Goal: Task Accomplishment & Management: Use online tool/utility

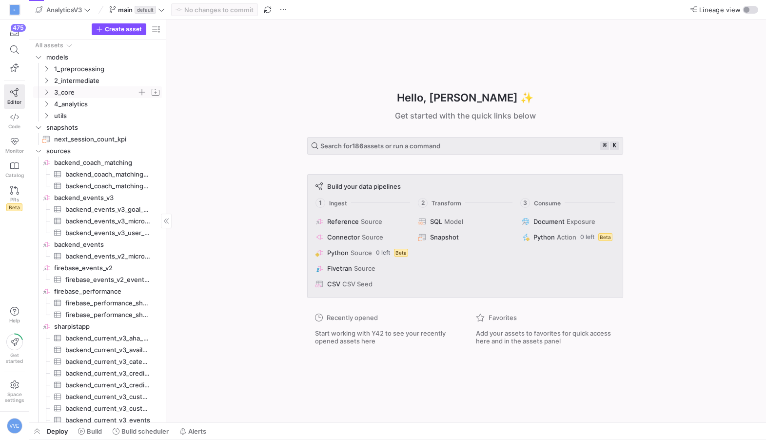
click at [48, 94] on icon "Press SPACE to select this row." at bounding box center [46, 92] width 7 height 6
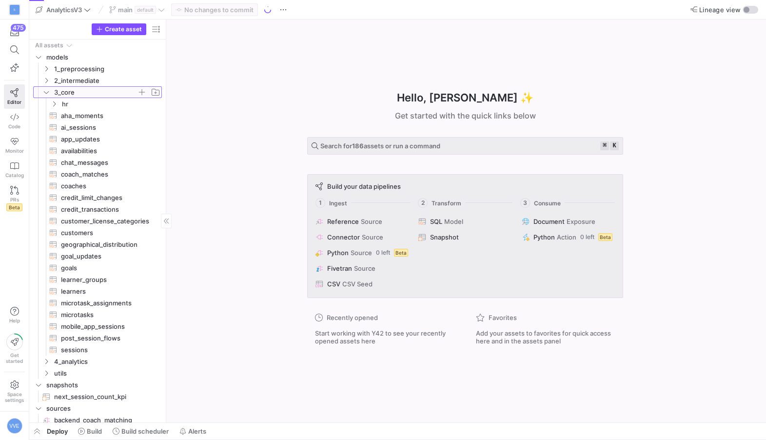
click at [47, 90] on icon at bounding box center [46, 92] width 7 height 6
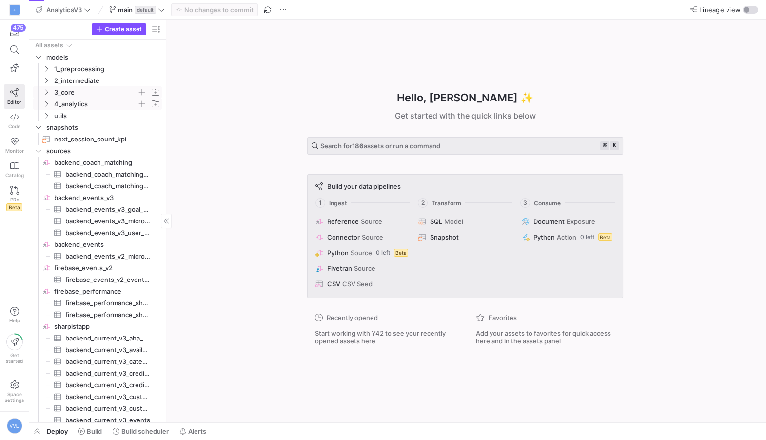
click at [46, 101] on icon "Press SPACE to select this row." at bounding box center [46, 104] width 7 height 6
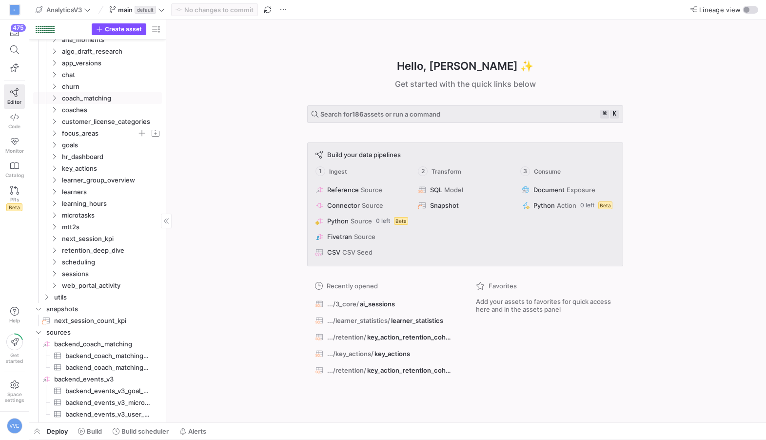
scroll to position [75, 0]
click at [59, 251] on span "retention_deep_dive" at bounding box center [105, 251] width 112 height 11
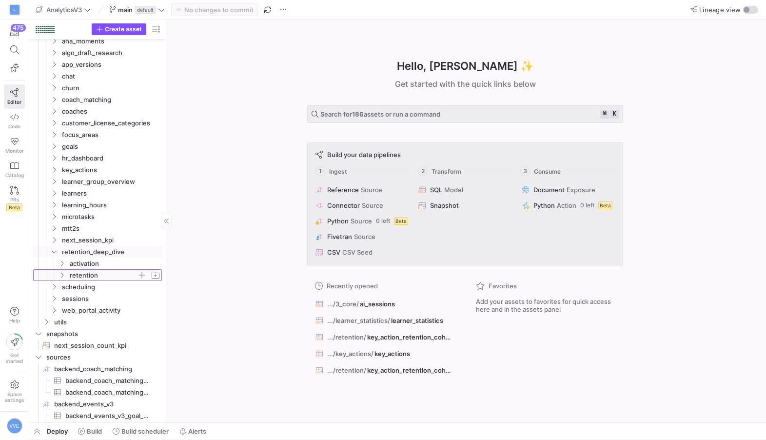
click at [76, 272] on span "retention" at bounding box center [103, 275] width 67 height 11
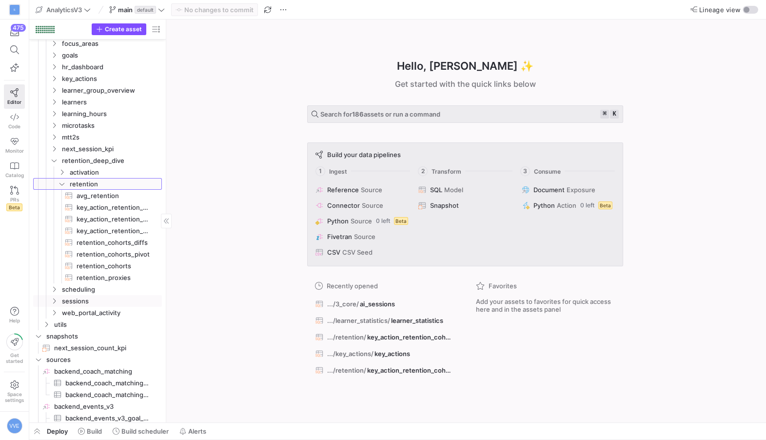
scroll to position [204, 0]
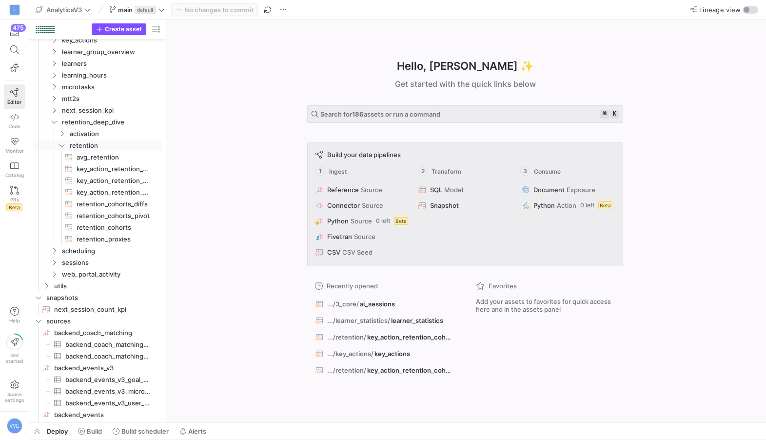
click at [167, 196] on y42-asset-welcome-view "Hello, Victor ✨ Get started with the quick links below Search for 186 assets or…" at bounding box center [466, 220] width 600 height 403
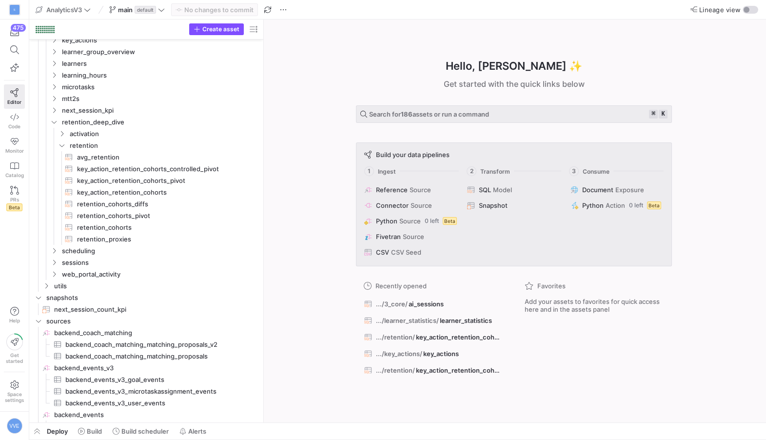
drag, startPoint x: 165, startPoint y: 199, endPoint x: 317, endPoint y: 200, distance: 152.6
click at [193, 187] on span "key_action_retention_cohorts​​​​​​​​​​" at bounding box center [162, 192] width 171 height 11
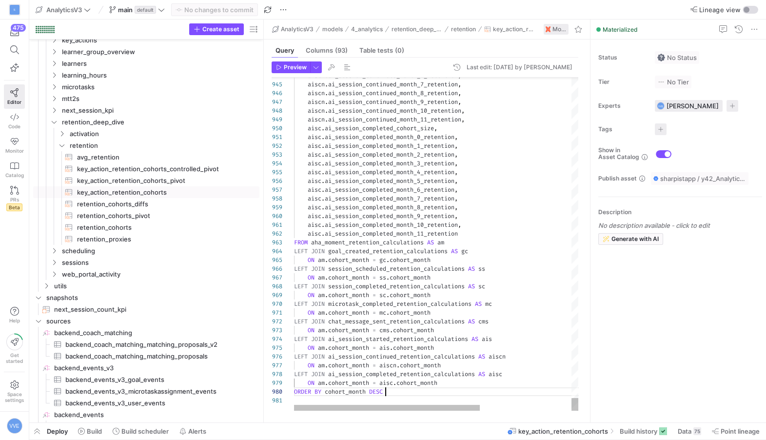
scroll to position [78, 91]
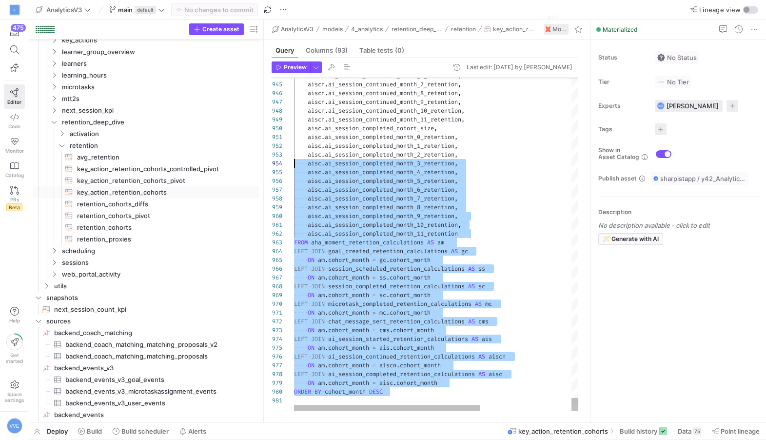
drag, startPoint x: 404, startPoint y: 393, endPoint x: 267, endPoint y: -2, distance: 418.4
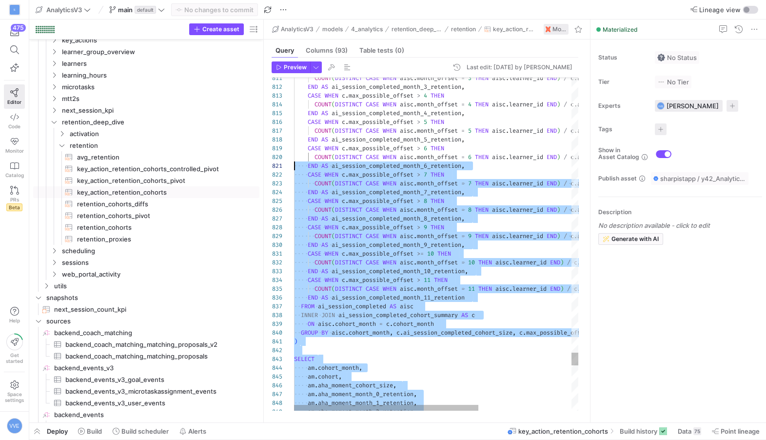
scroll to position [0, 0]
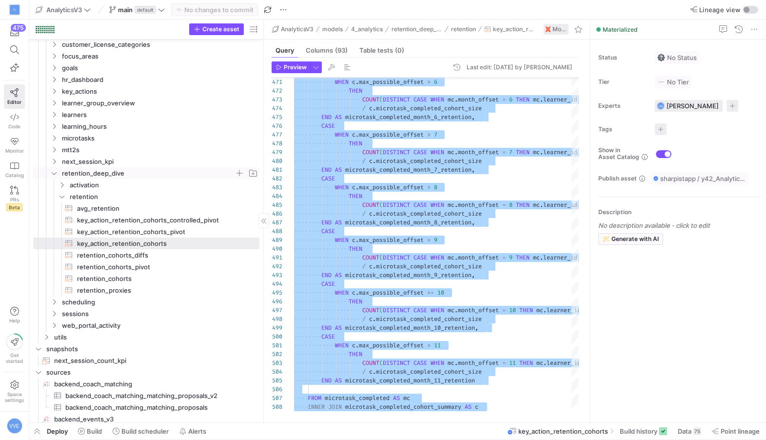
click at [54, 173] on icon "Press SPACE to select this row." at bounding box center [54, 173] width 7 height 6
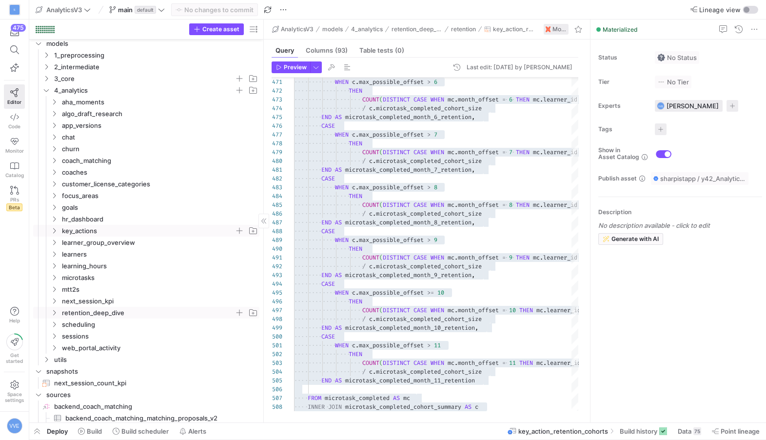
click at [63, 233] on span "key_actions" at bounding box center [148, 230] width 173 height 11
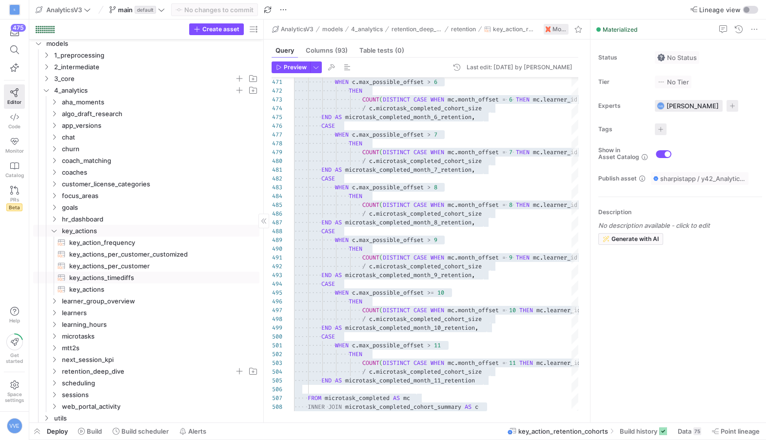
click at [113, 276] on span "key_actions_timediffs​​​​​​​​​​" at bounding box center [158, 277] width 179 height 11
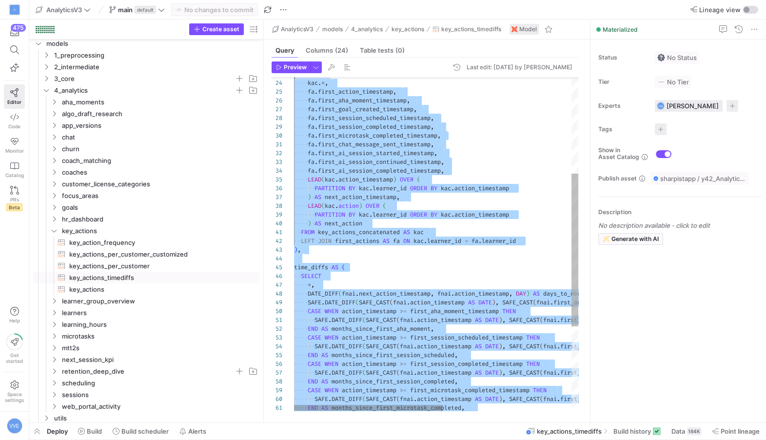
type textarea "WITH key_actions_concatenated AS ( SELECT * FROM {{ ref('key_actions') }} ), fi…"
drag, startPoint x: 418, startPoint y: 390, endPoint x: 267, endPoint y: 39, distance: 382.6
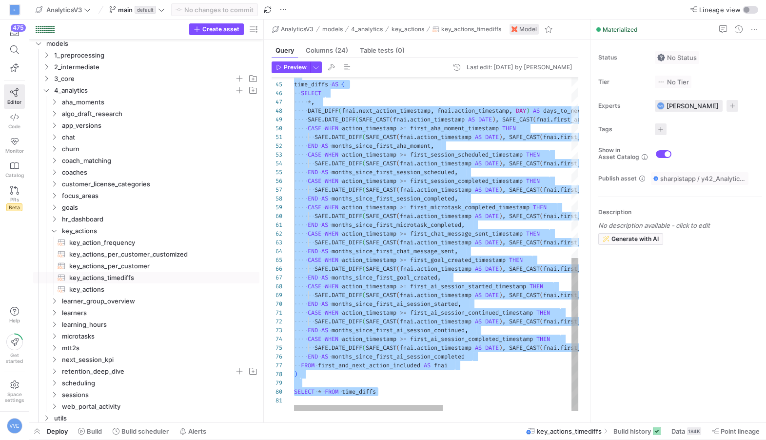
click at [417, 396] on div "time_diffs AS ( SELECT * , DATE_DIFF ( fnai . next_action_timestamp , fnai . ac…" at bounding box center [558, 48] width 529 height 724
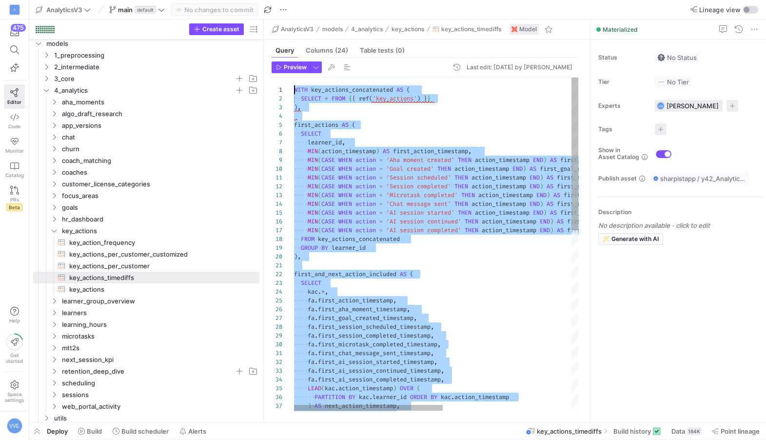
drag, startPoint x: 417, startPoint y: 396, endPoint x: 172, endPoint y: -56, distance: 513.9
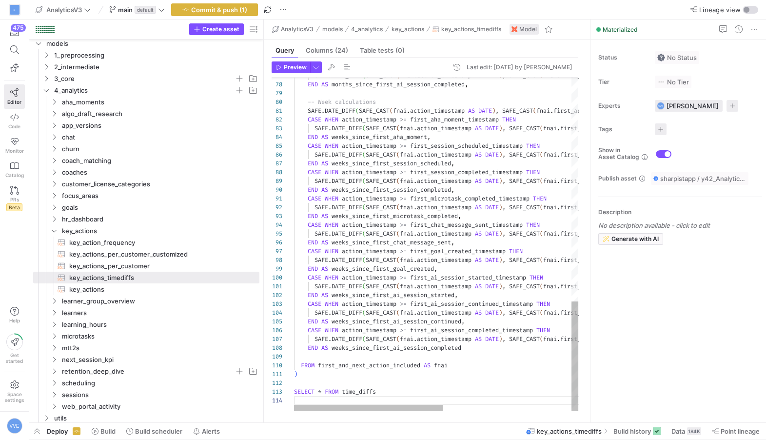
type textarea ") SELECT * FROM time_diffs"
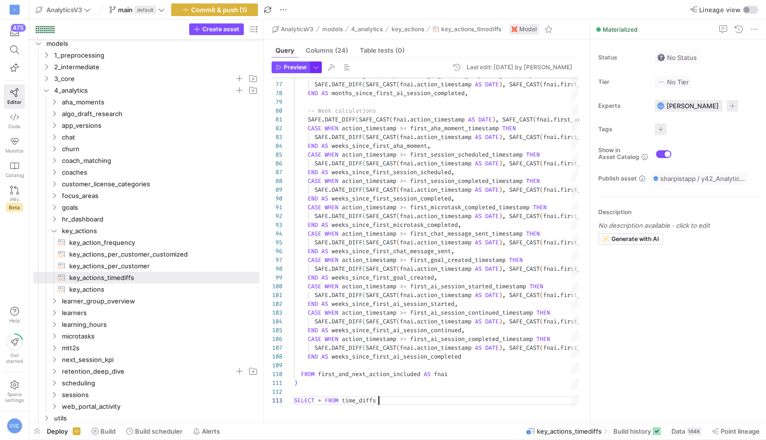
click at [317, 68] on span "button" at bounding box center [316, 67] width 11 height 11
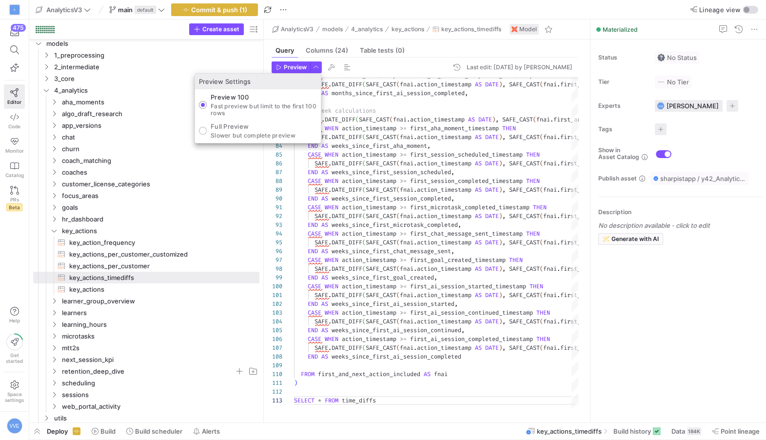
click at [265, 123] on p "Full Preview" at bounding box center [253, 126] width 85 height 8
click at [207, 127] on input "Full Preview Slower but complete preview" at bounding box center [203, 131] width 8 height 8
radio input "true"
click at [293, 63] on div at bounding box center [383, 220] width 766 height 440
click at [293, 64] on span "Preview" at bounding box center [295, 67] width 23 height 7
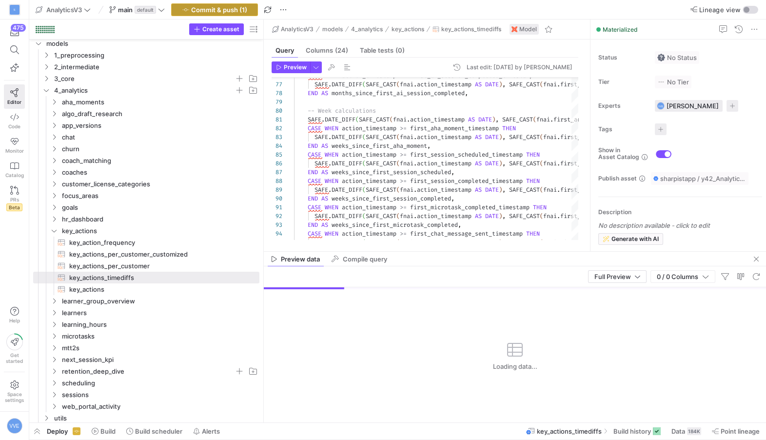
click at [243, 14] on span "button" at bounding box center [215, 10] width 86 height 12
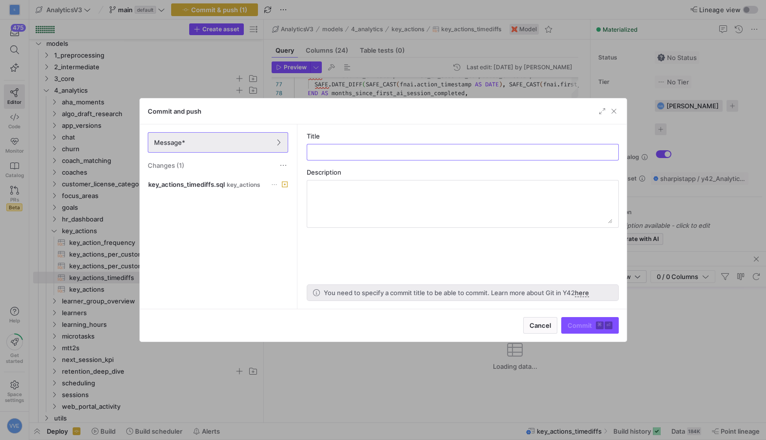
click at [174, 194] on div "key_actions_timediffs.sql key_actions" at bounding box center [218, 241] width 144 height 127
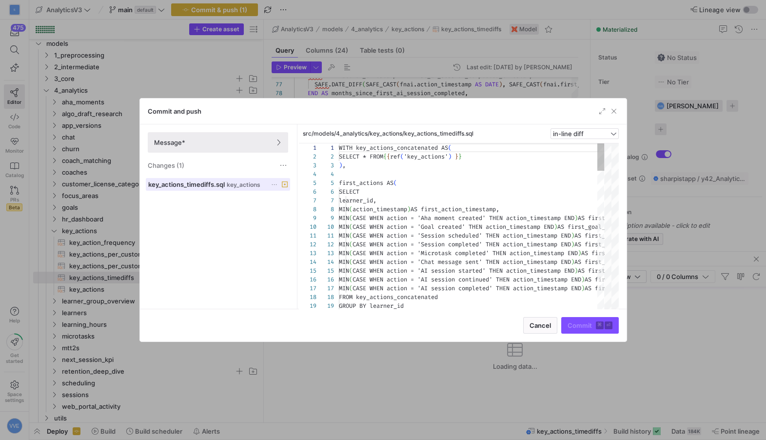
click at [177, 188] on span at bounding box center [217, 184] width 143 height 12
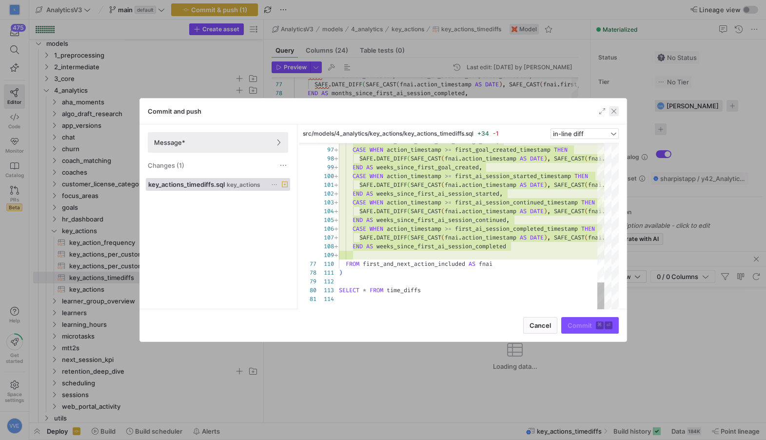
click at [615, 112] on span "button" at bounding box center [614, 111] width 10 height 10
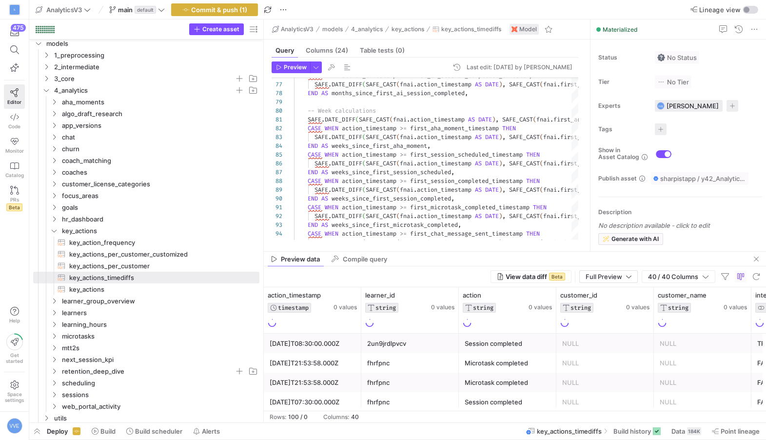
click at [497, 250] on mat-tab-group "Query Columns (24) Table tests (0) Preview Last edit: Tuesday 02 September 2025…" at bounding box center [425, 145] width 322 height 212
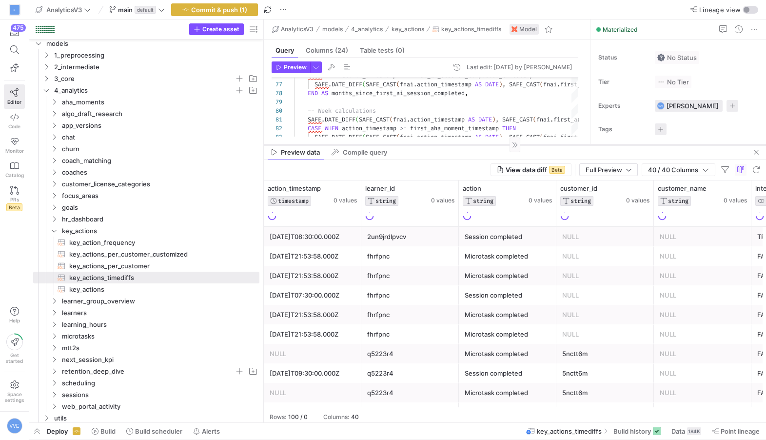
drag, startPoint x: 497, startPoint y: 251, endPoint x: 507, endPoint y: 143, distance: 108.2
click at [507, 144] on div at bounding box center [515, 144] width 502 height 0
click at [135, 10] on y42-badge "default" at bounding box center [144, 10] width 23 height 8
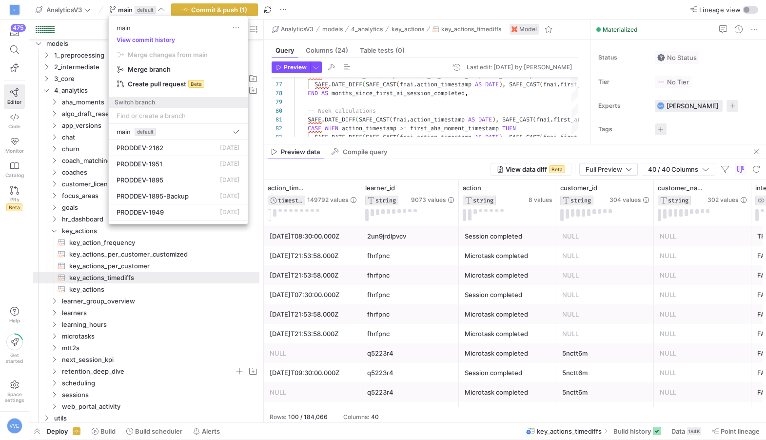
click at [282, 13] on div at bounding box center [383, 220] width 766 height 440
click at [282, 6] on span "button" at bounding box center [283, 10] width 12 height 12
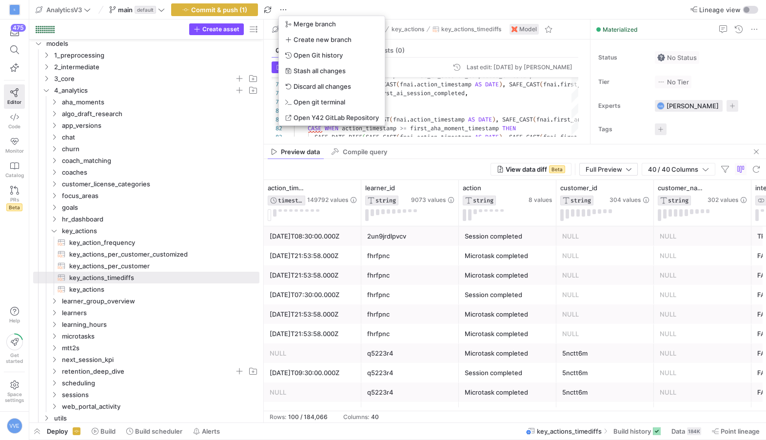
click at [267, 7] on div at bounding box center [383, 220] width 766 height 440
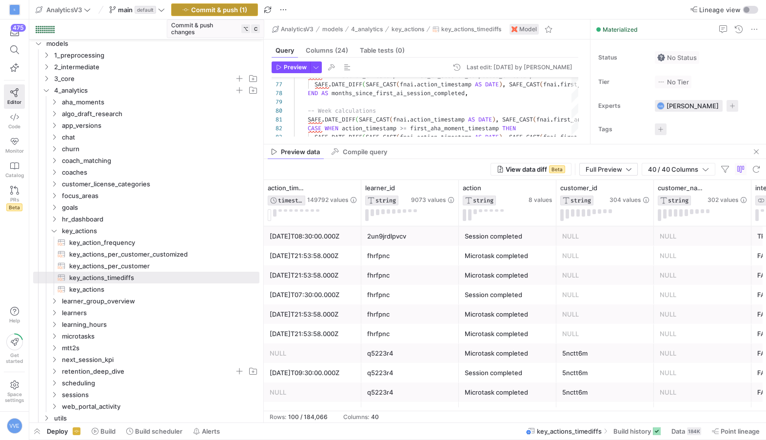
click at [201, 11] on span "Commit & push (1)" at bounding box center [219, 10] width 56 height 8
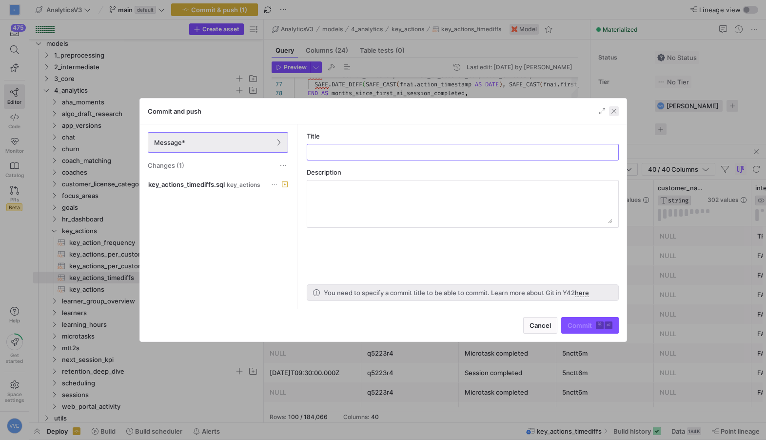
click at [612, 113] on span "button" at bounding box center [614, 111] width 10 height 10
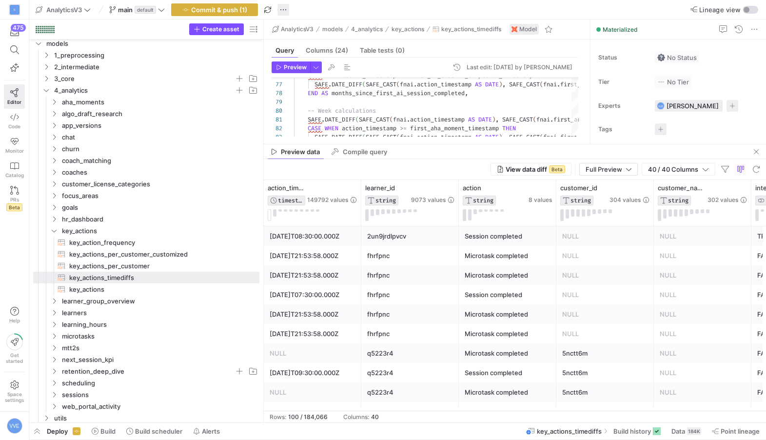
click at [282, 10] on span "button" at bounding box center [283, 10] width 12 height 12
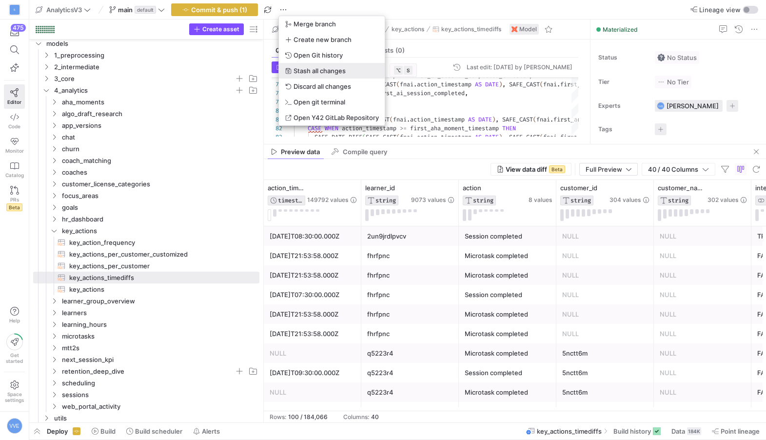
click at [309, 69] on span "Stash all changes" at bounding box center [319, 71] width 52 height 8
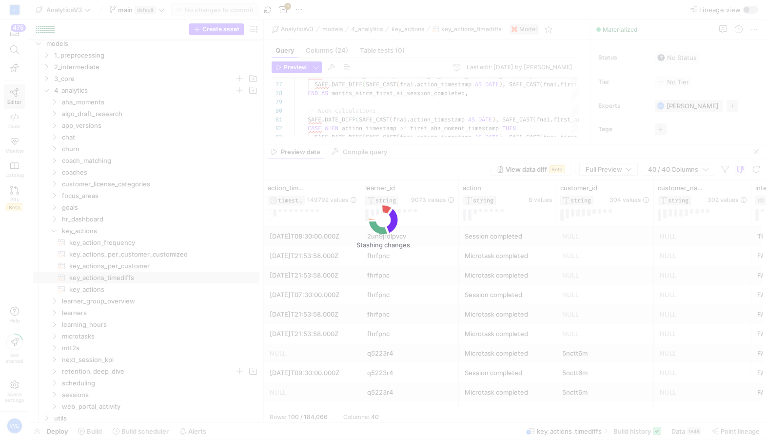
type textarea "WITH key_actions_concatenated AS ( SELECT * FROM {{ ref('key_actions') }} ), fi…"
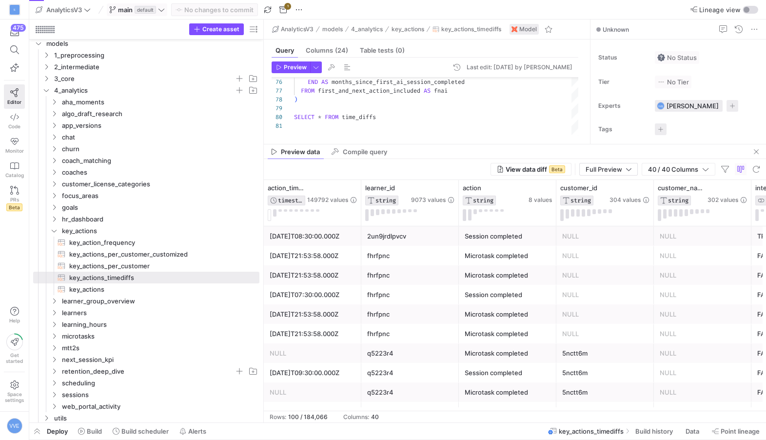
click at [155, 8] on span "default" at bounding box center [145, 10] width 21 height 8
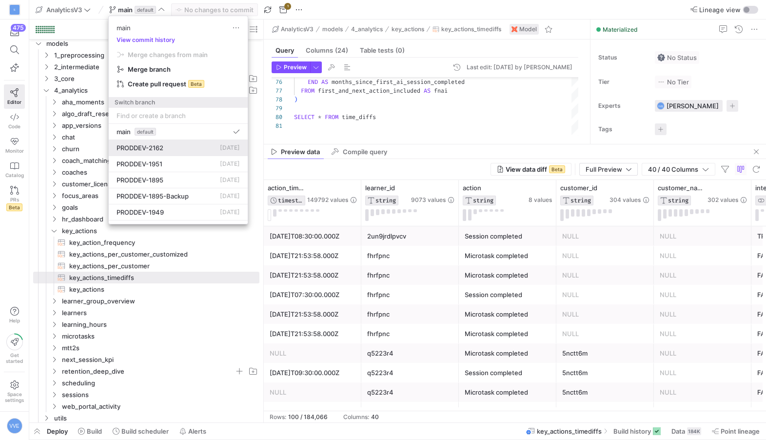
click at [160, 141] on button "PRODDEV-2162 1 day ago" at bounding box center [178, 148] width 139 height 16
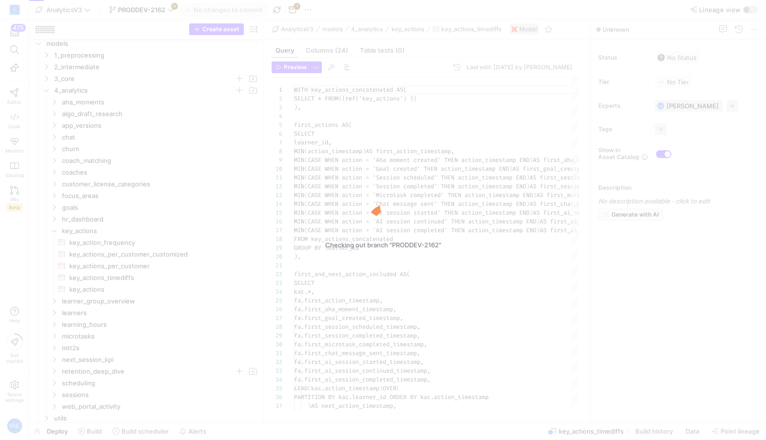
scroll to position [88, 0]
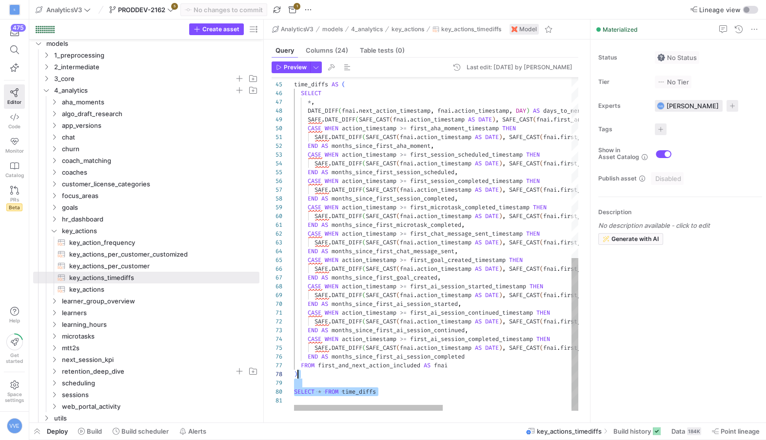
type textarea "CASE WHEN action_timestamp >= first_ai_session_continued_timestamp THEN SAFE.DA…"
drag, startPoint x: 397, startPoint y: 391, endPoint x: 351, endPoint y: 358, distance: 56.9
click at [351, 358] on div "time_diffs AS ( SELECT * , DATE_DIFF ( fnai . next_action_timestamp , fnai . ac…" at bounding box center [558, 48] width 529 height 724
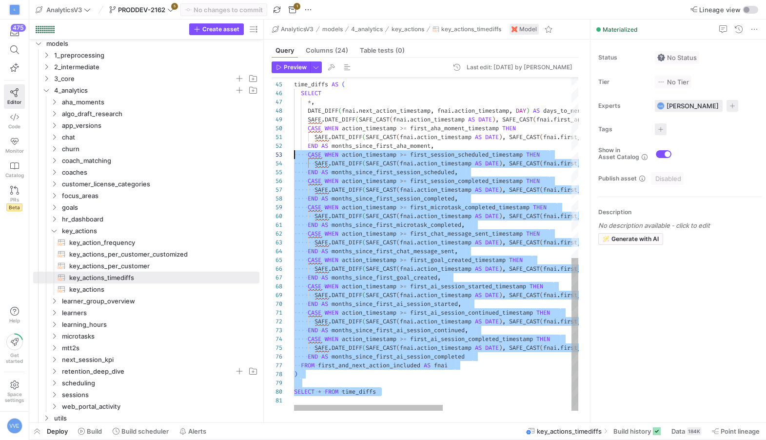
scroll to position [0, 0]
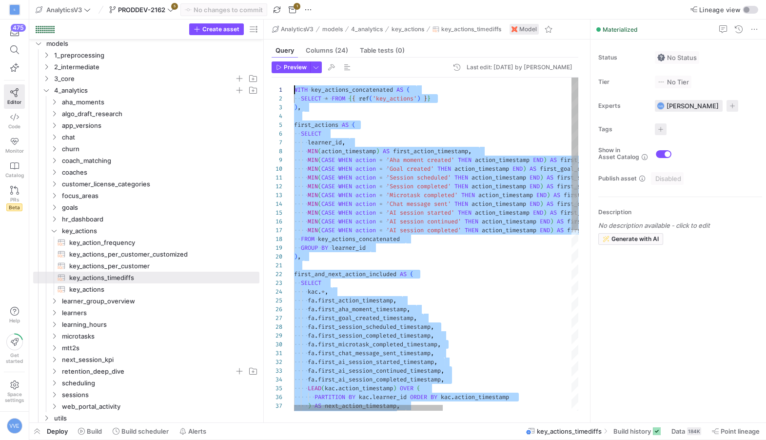
drag, startPoint x: 336, startPoint y: 400, endPoint x: 196, endPoint y: -56, distance: 476.6
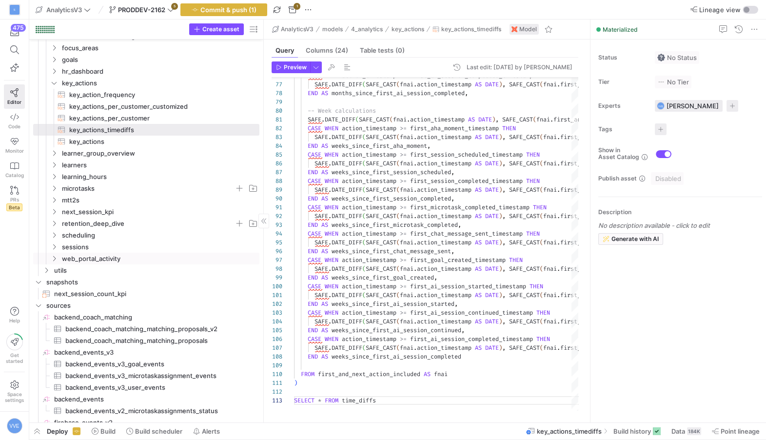
scroll to position [84, 0]
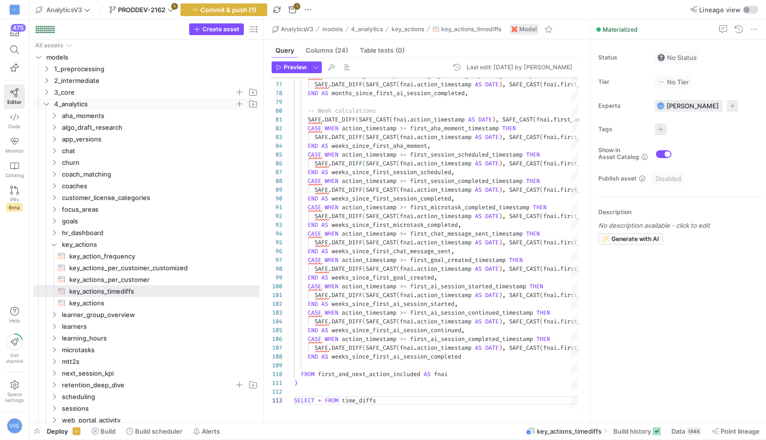
click at [46, 102] on icon "Press SPACE to select this row." at bounding box center [46, 104] width 7 height 6
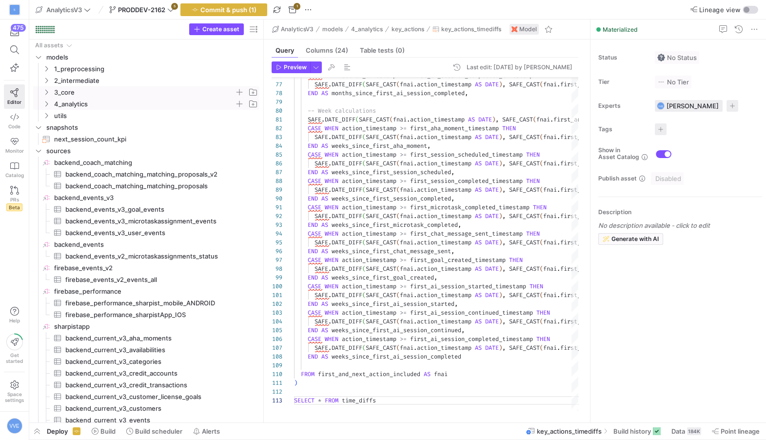
click at [46, 93] on icon "Press SPACE to select this row." at bounding box center [46, 92] width 2 height 5
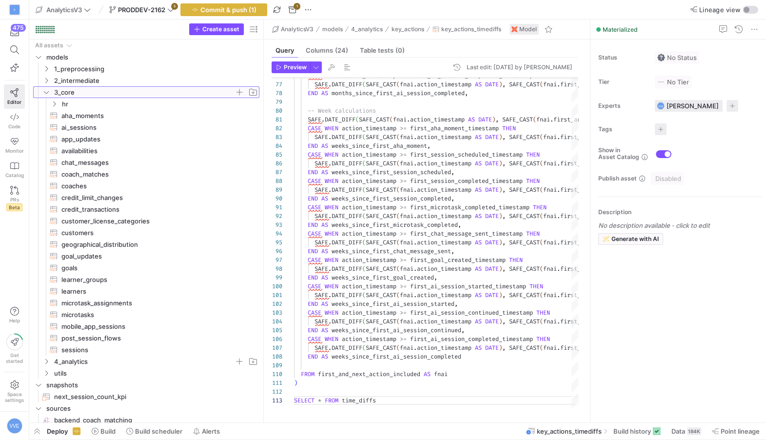
click at [48, 92] on icon at bounding box center [46, 92] width 7 height 6
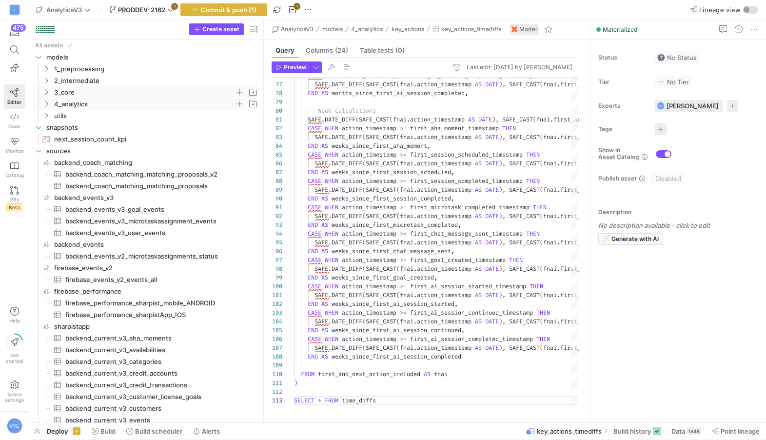
click at [48, 100] on y42-icon "Press SPACE to select this row." at bounding box center [46, 104] width 8 height 8
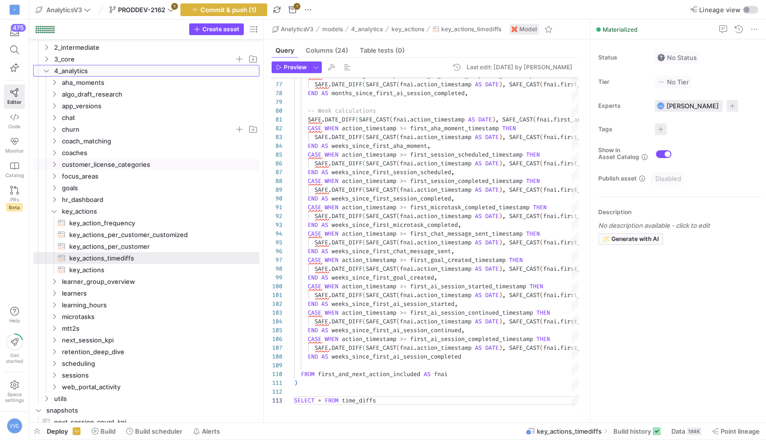
scroll to position [50, 0]
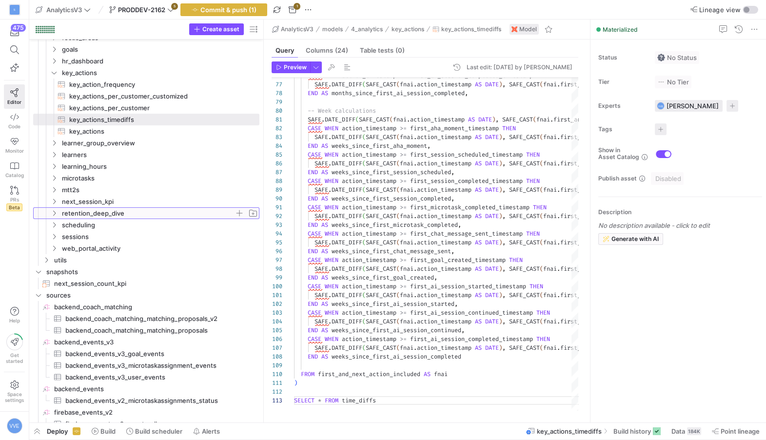
click at [112, 212] on span "retention_deep_dive" at bounding box center [148, 213] width 173 height 11
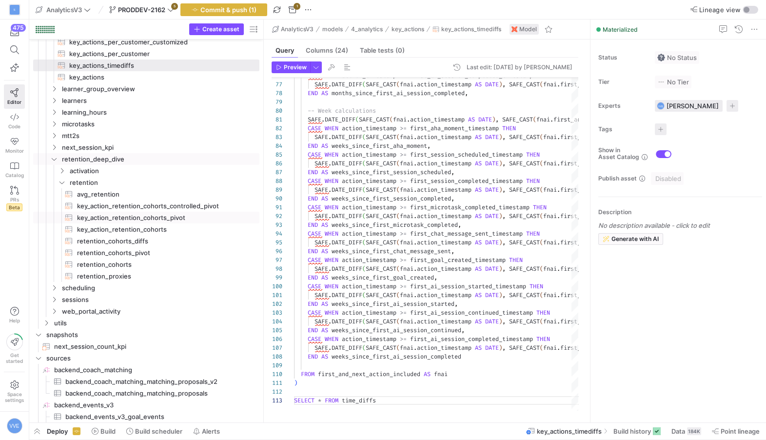
click at [184, 216] on span "key_action_retention_cohorts_pivot​​​​​​​​​​" at bounding box center [162, 217] width 171 height 11
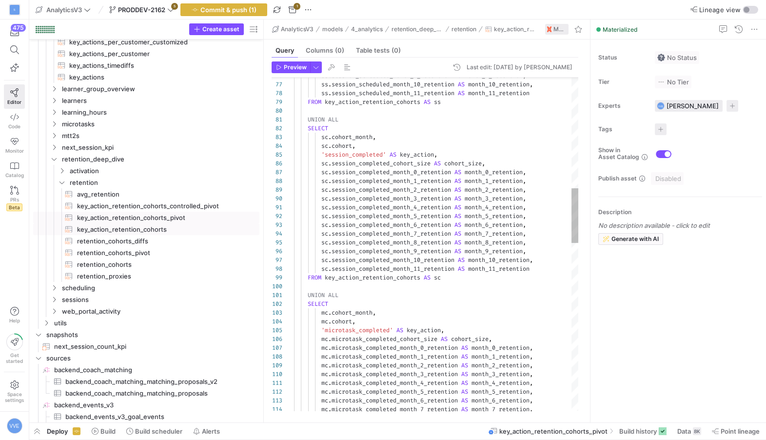
click at [183, 230] on span "key_action_retention_cohorts​​​​​​​​​​" at bounding box center [162, 229] width 171 height 11
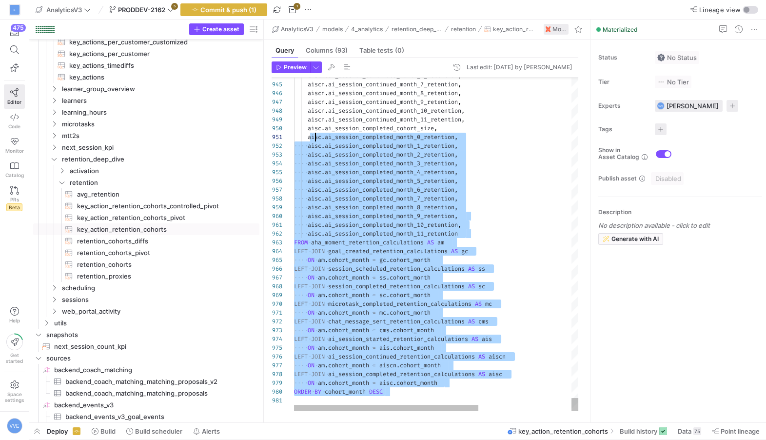
drag, startPoint x: 433, startPoint y: 393, endPoint x: 308, endPoint y: 105, distance: 314.6
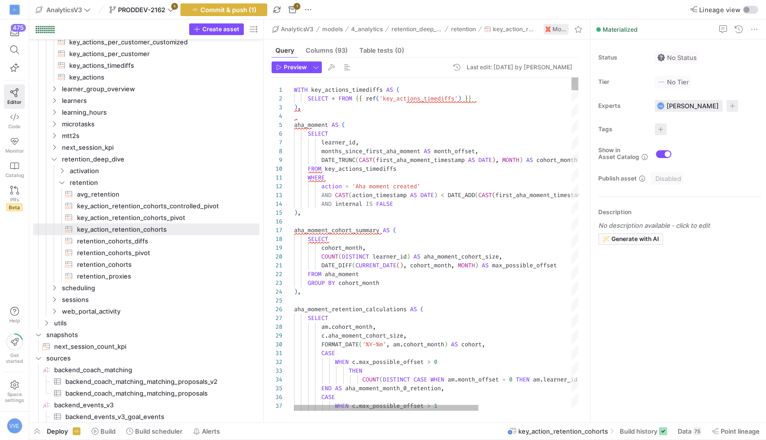
click at [293, 89] on div "1" at bounding box center [283, 89] width 22 height 9
type textarea "WITH key_actions_timediffs AS ( SELECT * FROM {{ ref('key_actions_timediffs') }…"
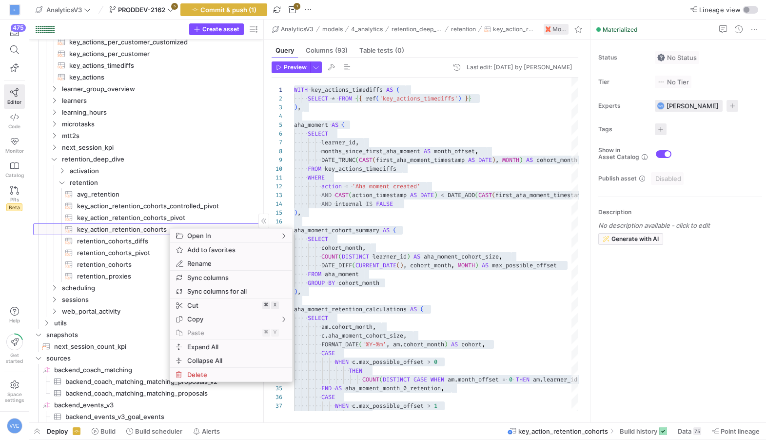
click at [144, 227] on span "key_action_retention_cohorts​​​​​​​​​​" at bounding box center [162, 229] width 171 height 11
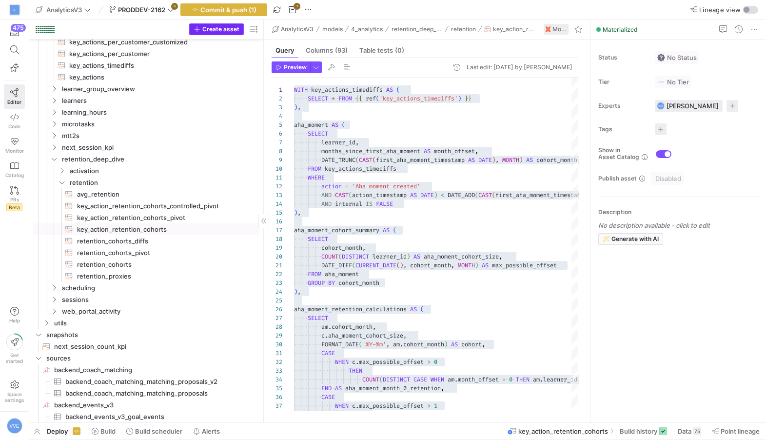
click at [210, 28] on span "Create asset" at bounding box center [220, 29] width 37 height 7
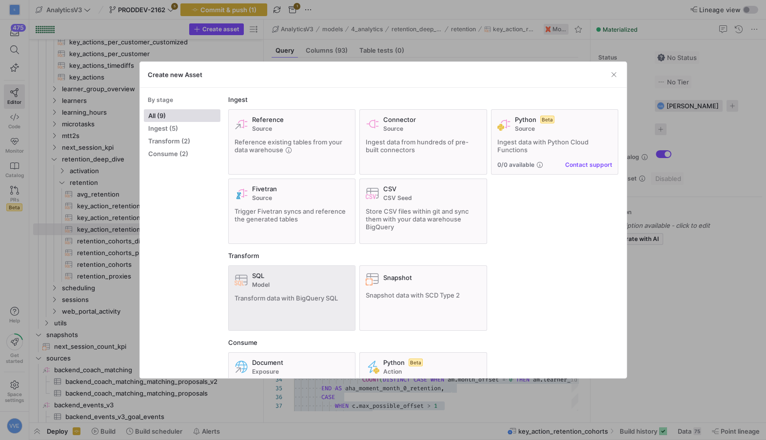
click at [247, 273] on icon at bounding box center [241, 280] width 14 height 14
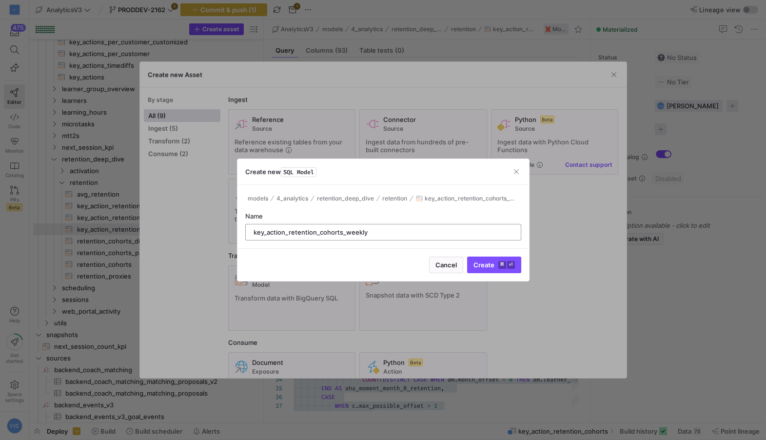
type input "key_action_retention_cohorts_weekly"
click at [467, 256] on button "Create ⌘ ⏎" at bounding box center [494, 264] width 54 height 17
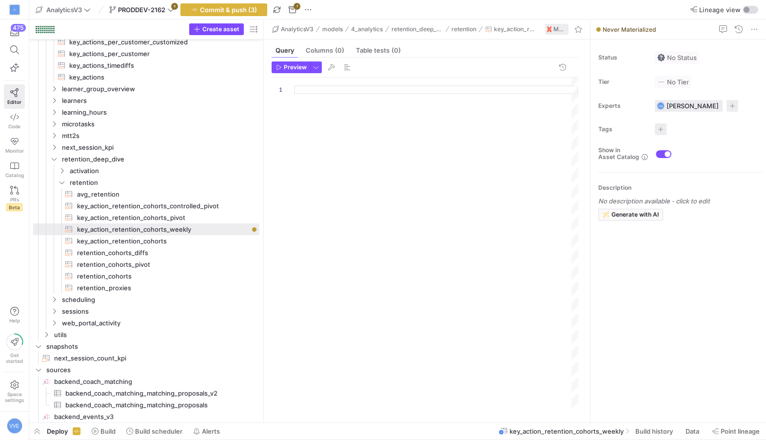
click at [351, 168] on div at bounding box center [436, 244] width 284 height 333
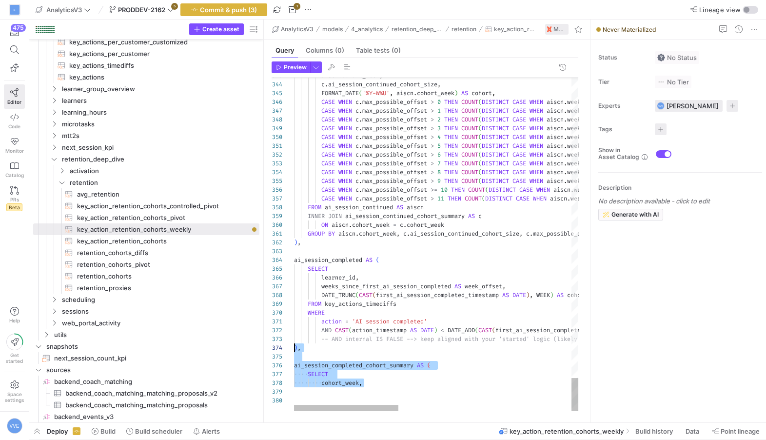
scroll to position [44, 0]
drag, startPoint x: 396, startPoint y: 380, endPoint x: 283, endPoint y: 362, distance: 114.0
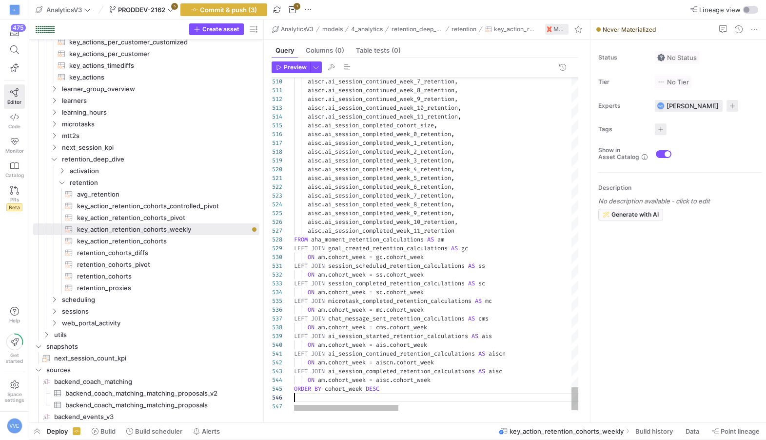
type textarea "LEFT JOIN ai_session_continued_retention_calculations AS aiscn ON am.cohort_wee…"
click at [317, 65] on span "button" at bounding box center [316, 67] width 11 height 11
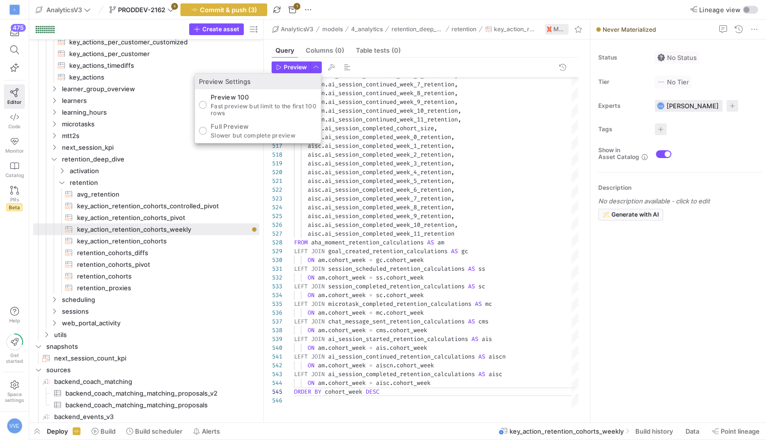
click at [247, 131] on div "Full Preview Slower but complete preview" at bounding box center [253, 130] width 85 height 17
click at [207, 131] on input "Full Preview Slower but complete preview" at bounding box center [203, 131] width 8 height 8
radio input "true"
click at [288, 78] on div "Preview Settings" at bounding box center [258, 82] width 126 height 16
click at [292, 72] on div at bounding box center [383, 220] width 766 height 440
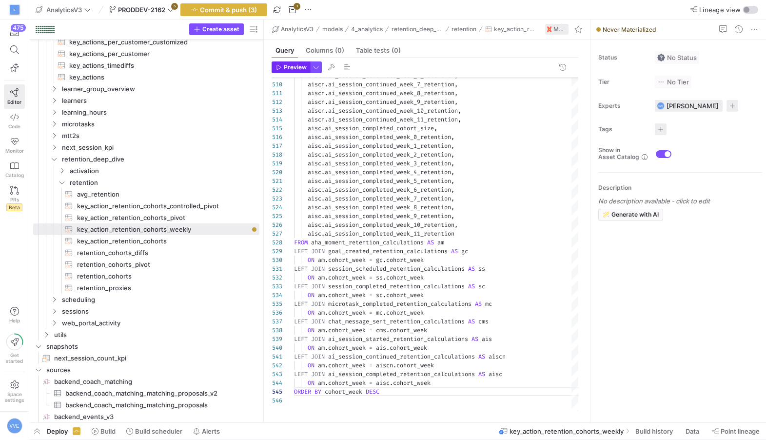
click at [292, 70] on span "Preview" at bounding box center [295, 67] width 23 height 7
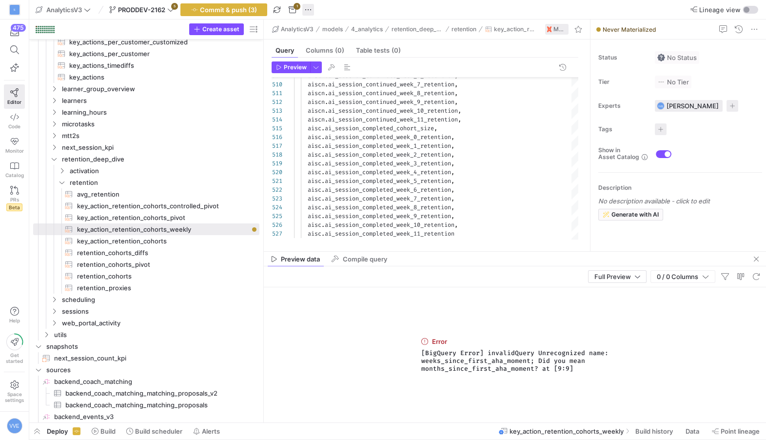
click at [306, 8] on span "button" at bounding box center [308, 10] width 12 height 12
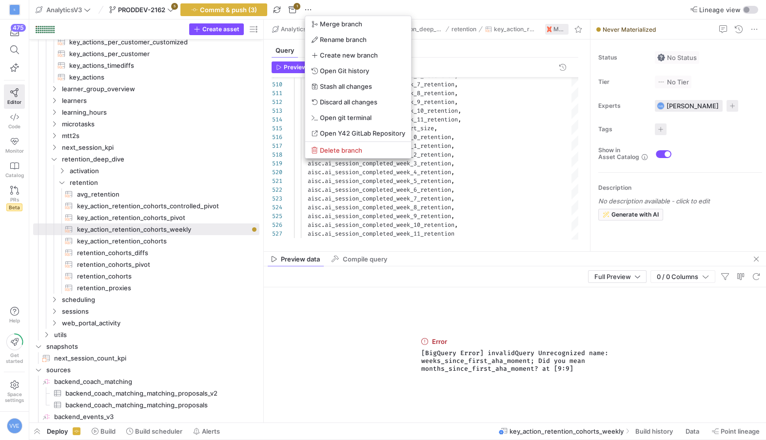
click at [299, 8] on div at bounding box center [383, 220] width 766 height 440
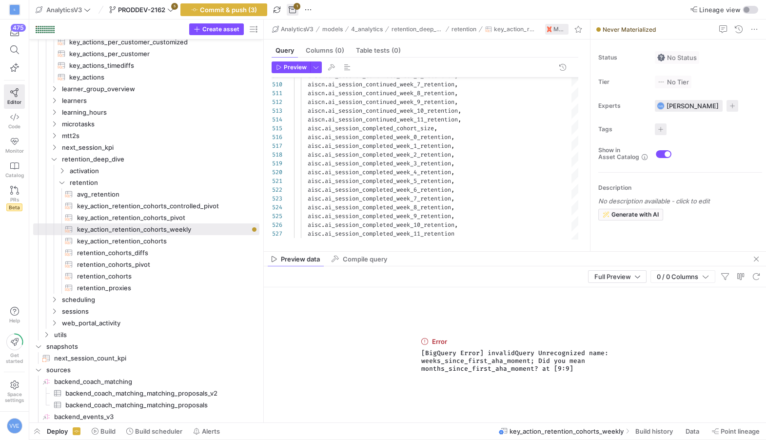
click at [296, 8] on span "button" at bounding box center [293, 10] width 12 height 12
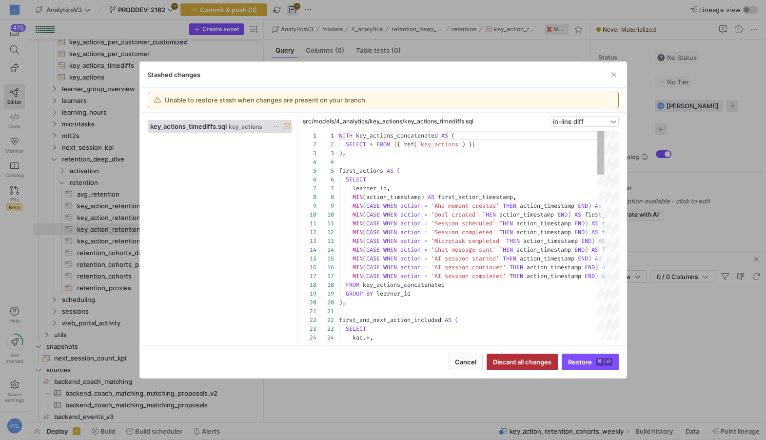
scroll to position [88, 0]
click at [547, 367] on span "button" at bounding box center [522, 362] width 70 height 16
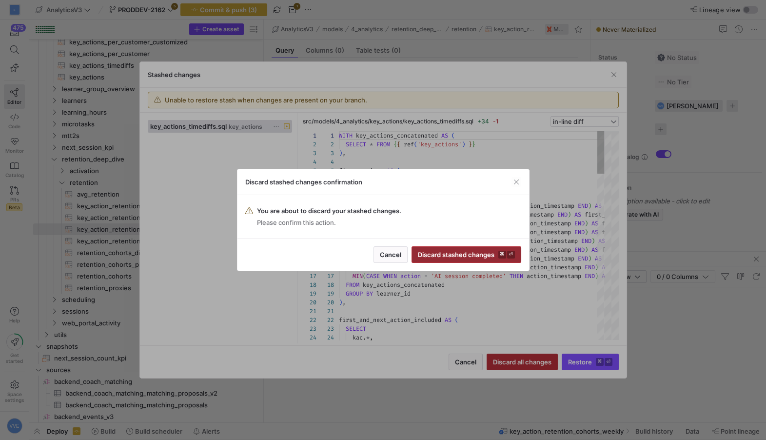
click at [497, 253] on span "Discard stashed changes ⌘ ⏎" at bounding box center [466, 255] width 97 height 8
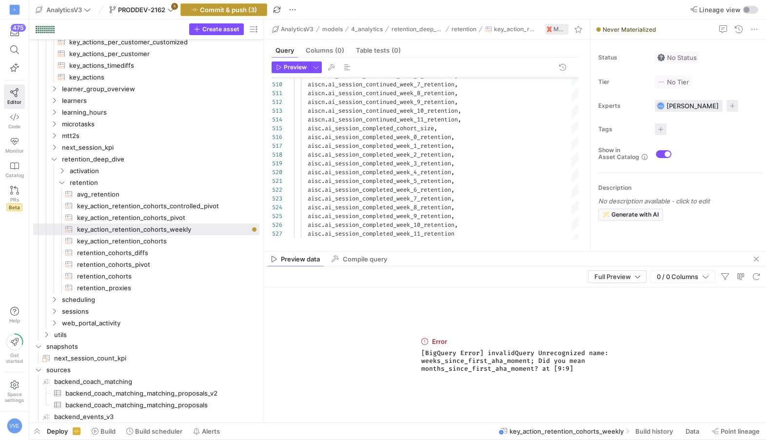
click at [242, 7] on span "Commit & push (3)" at bounding box center [228, 10] width 57 height 8
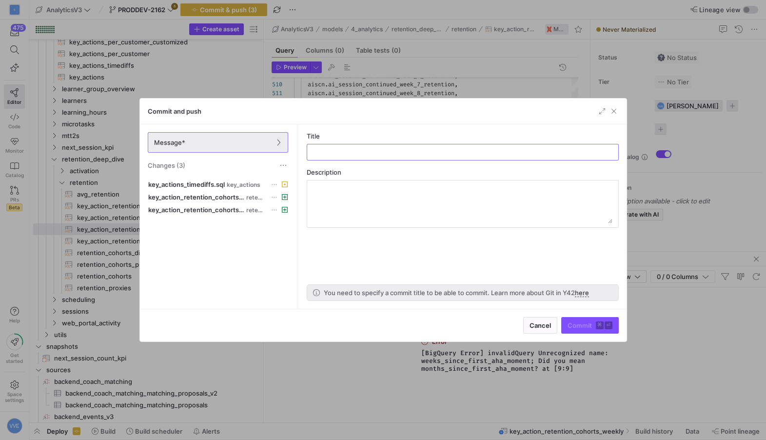
click at [171, 7] on div at bounding box center [383, 220] width 766 height 440
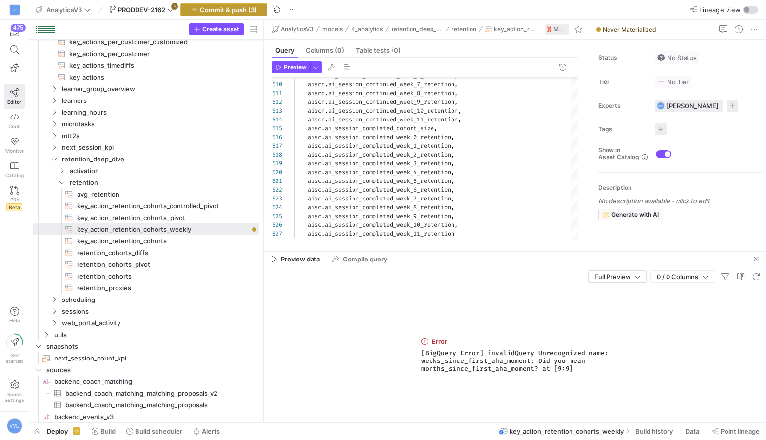
click at [214, 8] on span "Commit & push (3)" at bounding box center [228, 10] width 57 height 8
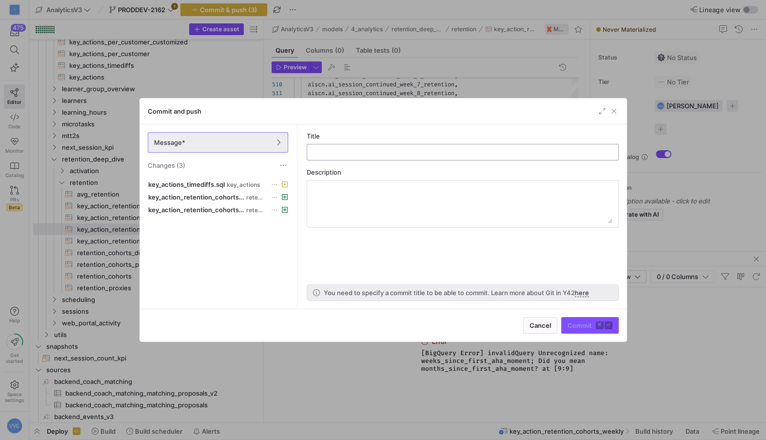
click at [326, 147] on div at bounding box center [462, 152] width 295 height 16
click at [326, 150] on input "text" at bounding box center [462, 152] width 295 height 8
type input "check"
click at [212, 195] on span "key_action_retention_cohorts_weekly.sql" at bounding box center [196, 197] width 96 height 8
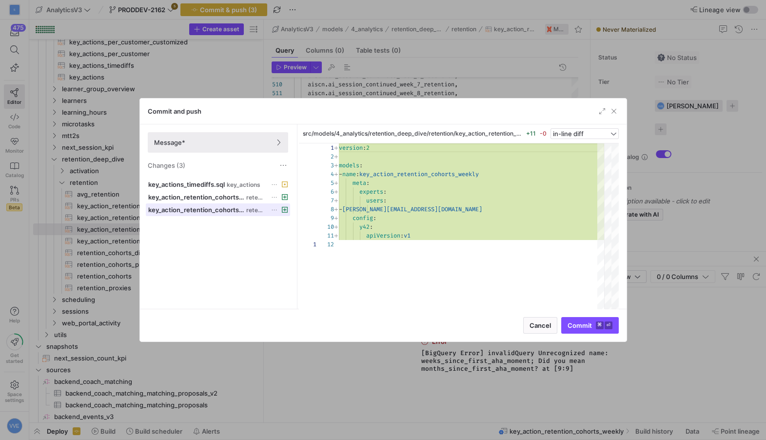
click at [220, 211] on span "key_action_retention_cohorts_weekly.yml" at bounding box center [196, 210] width 97 height 8
click at [618, 110] on span "button" at bounding box center [614, 111] width 10 height 10
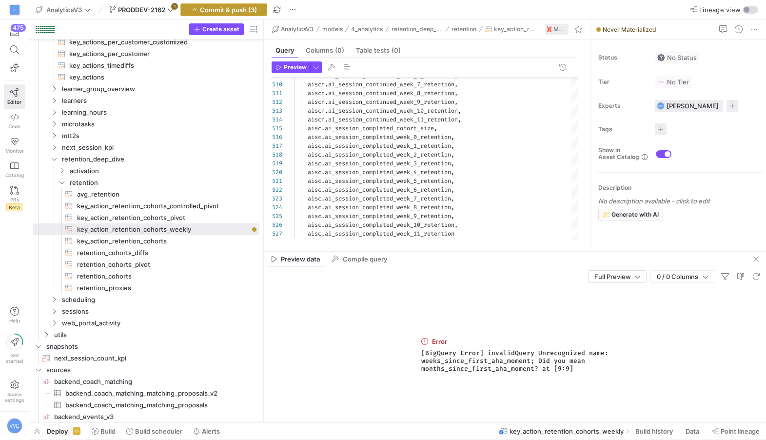
click at [261, 10] on span "button" at bounding box center [224, 10] width 86 height 12
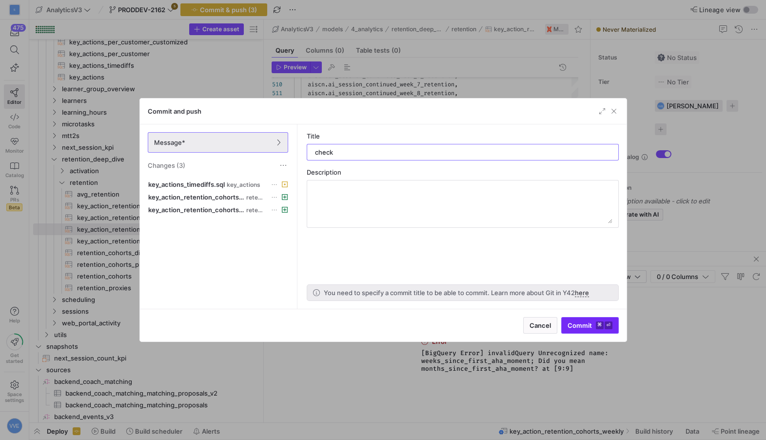
type input "check"
click at [582, 321] on span "submit" at bounding box center [590, 325] width 57 height 16
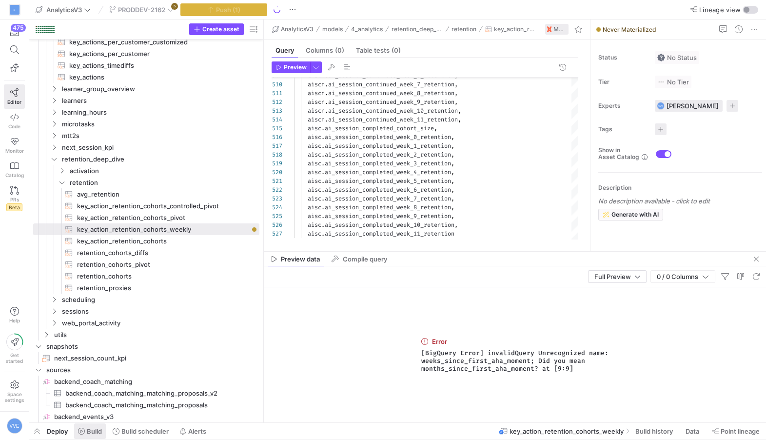
click at [93, 430] on span "Build" at bounding box center [94, 431] width 15 height 8
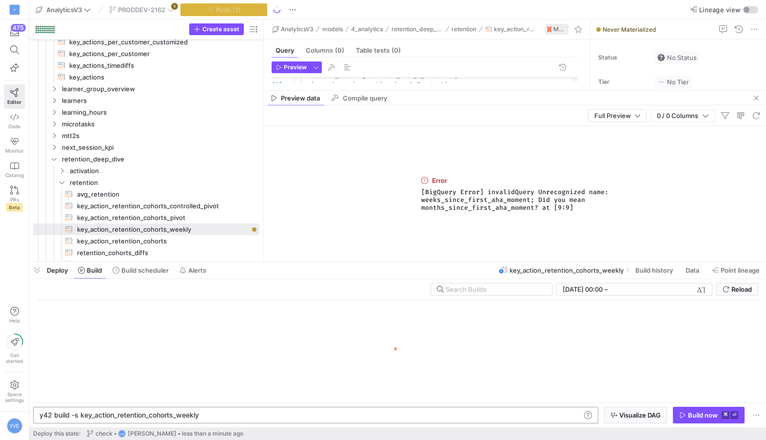
scroll to position [0, 159]
click at [208, 408] on div "y42 build -s key_action_retention_cohorts_weekly y42 build -s key_action_retent…" at bounding box center [315, 415] width 565 height 17
drag, startPoint x: 214, startPoint y: 418, endPoint x: 80, endPoint y: 413, distance: 133.6
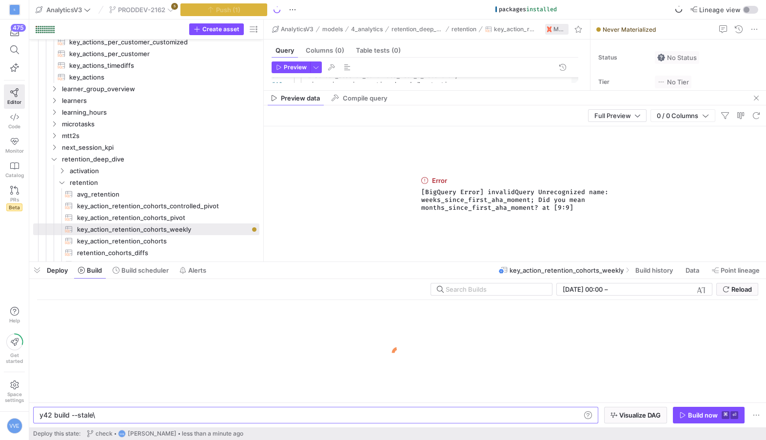
scroll to position [0, 53]
type textarea "y42 build --stale"
click at [694, 411] on div "Build now" at bounding box center [703, 415] width 30 height 8
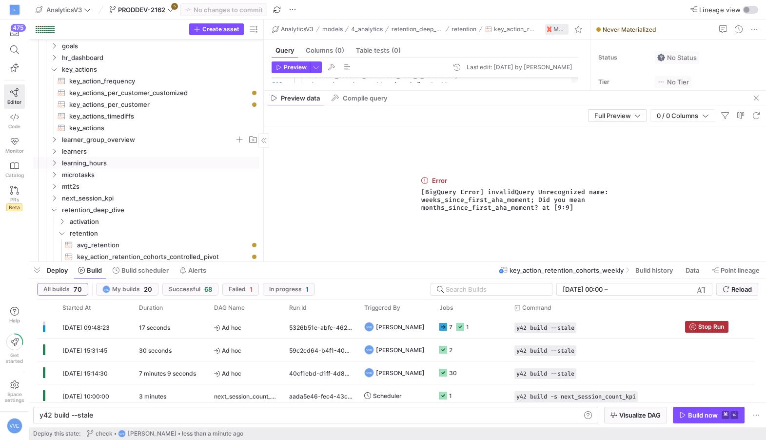
scroll to position [253, 0]
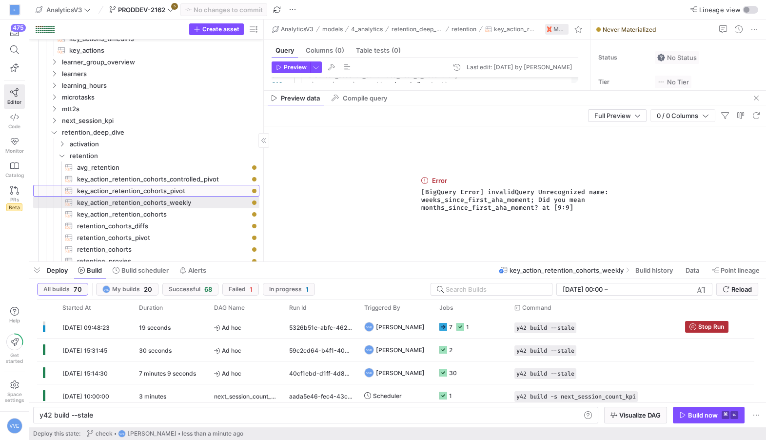
click at [194, 189] on span "key_action_retention_cohorts_pivot​​​​​​​​​​" at bounding box center [162, 190] width 171 height 11
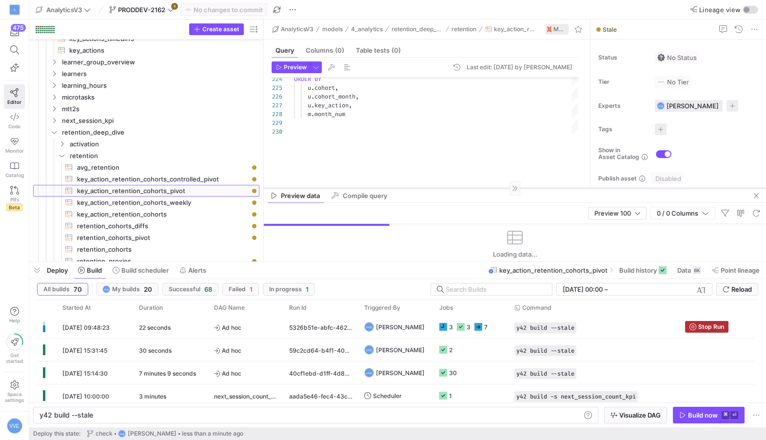
drag, startPoint x: 442, startPoint y: 89, endPoint x: 425, endPoint y: 188, distance: 99.9
click at [425, 188] on div at bounding box center [515, 188] width 502 height 0
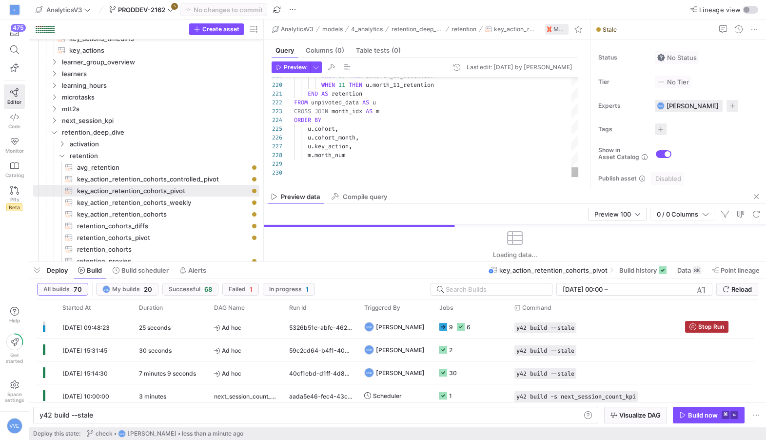
scroll to position [61, 53]
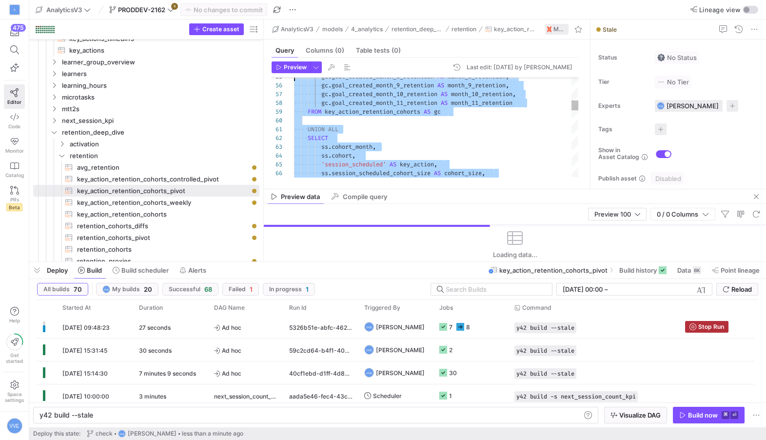
scroll to position [78, 0]
type textarea "WITH key_action_retention_cohorts AS ( SELECT * FROM {{ ref('key_action_retenti…"
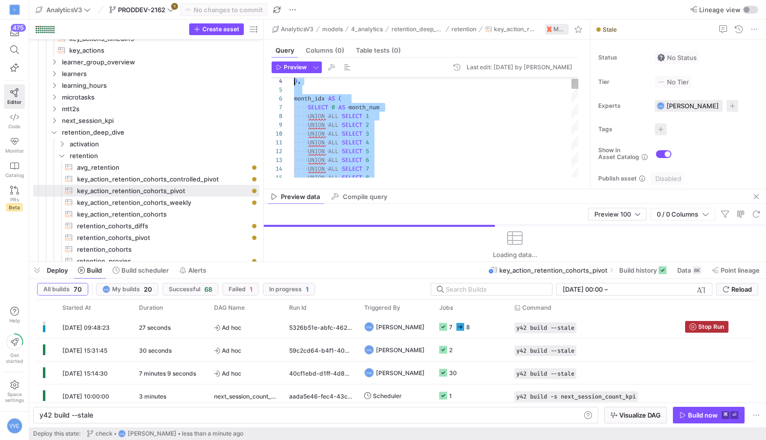
scroll to position [0, 0]
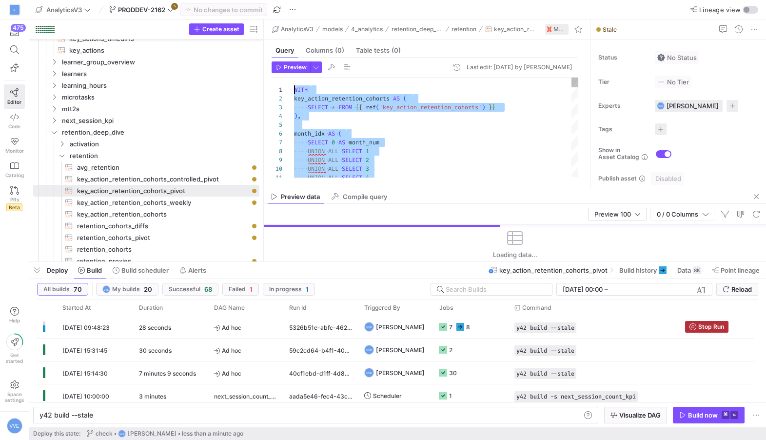
drag, startPoint x: 413, startPoint y: 162, endPoint x: 299, endPoint y: -11, distance: 207.5
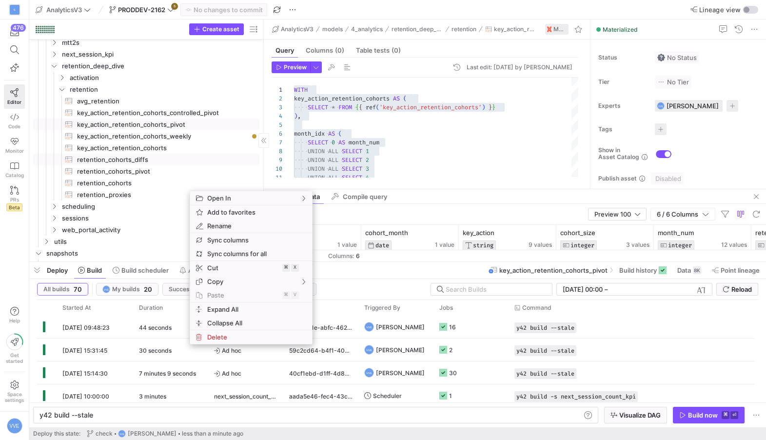
scroll to position [333, 0]
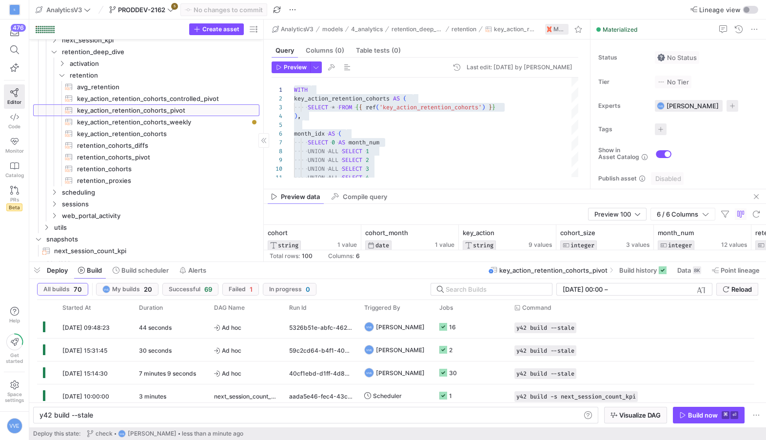
click at [170, 106] on span "key_action_retention_cohorts_pivot​​​​​​​​​​" at bounding box center [162, 110] width 171 height 11
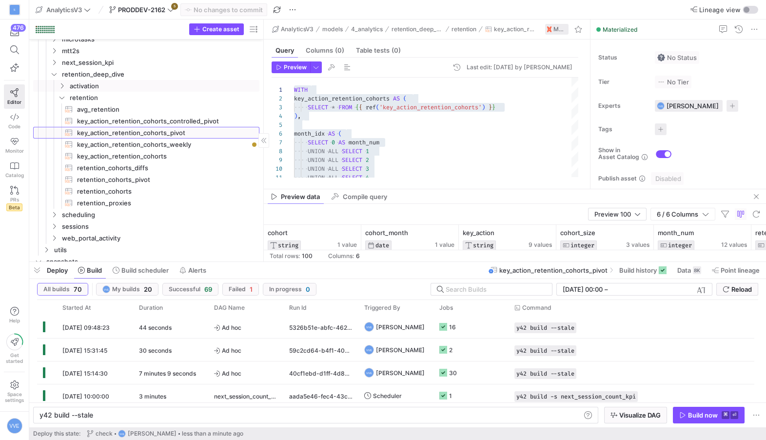
scroll to position [253, 0]
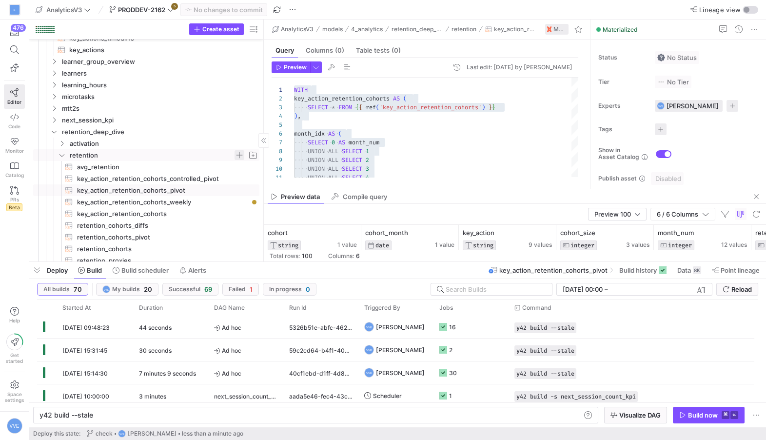
click at [242, 155] on span "Press SPACE to select this row." at bounding box center [239, 155] width 10 height 10
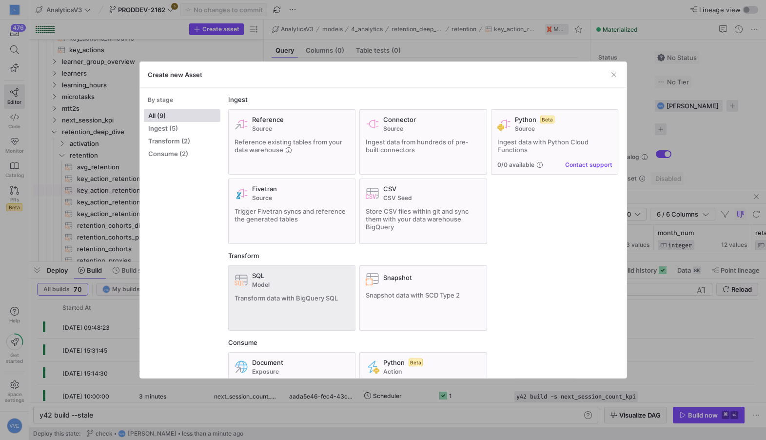
click at [266, 277] on div "SQL" at bounding box center [300, 276] width 97 height 8
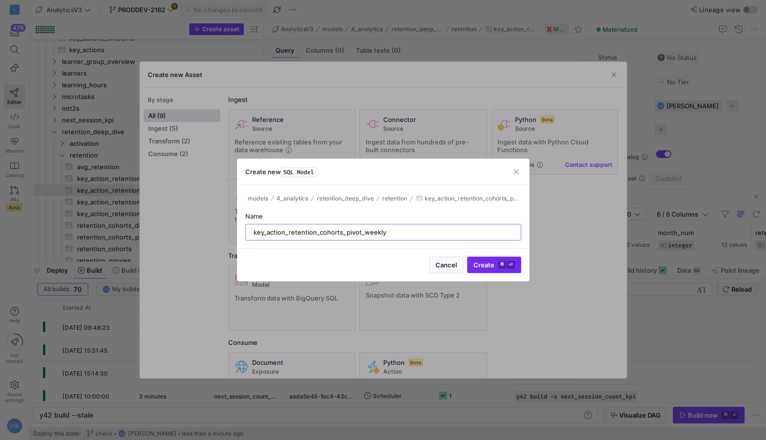
type input "key_action_retention_cohorts_pivot_weekly"
click at [508, 260] on span "submit" at bounding box center [493, 265] width 53 height 16
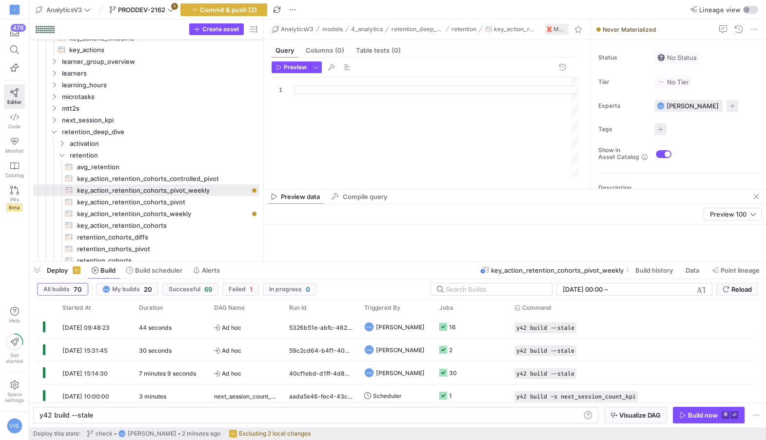
click at [349, 138] on div at bounding box center [436, 127] width 284 height 99
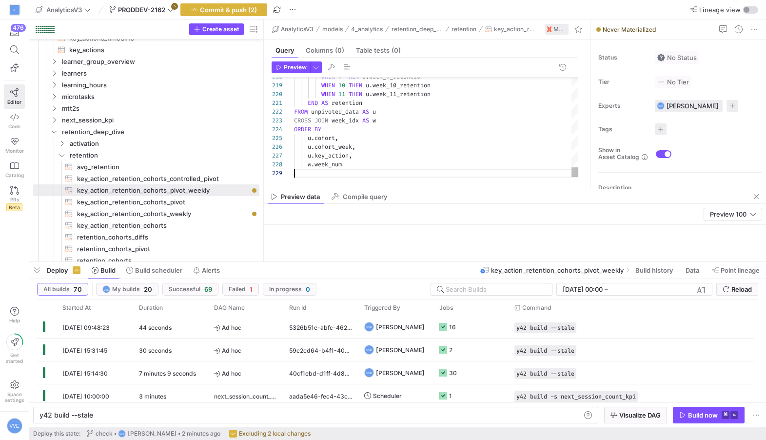
scroll to position [61, 49]
click at [291, 66] on span "Preview" at bounding box center [295, 67] width 23 height 7
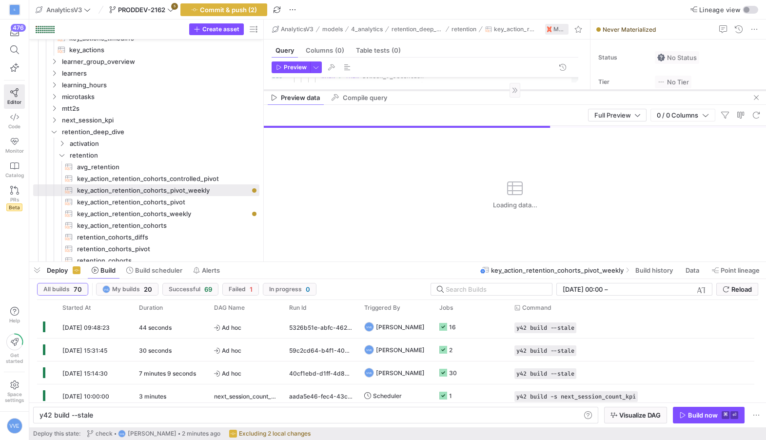
drag, startPoint x: 537, startPoint y: 188, endPoint x: 542, endPoint y: 88, distance: 100.0
click at [542, 90] on div at bounding box center [515, 90] width 502 height 0
type textarea "END AS retention FROM unpivoted_data AS u CROSS JOIN week_idx AS w ORDER BY u.c…"
click at [165, 8] on span "PRODDEV-2162" at bounding box center [141, 10] width 47 height 8
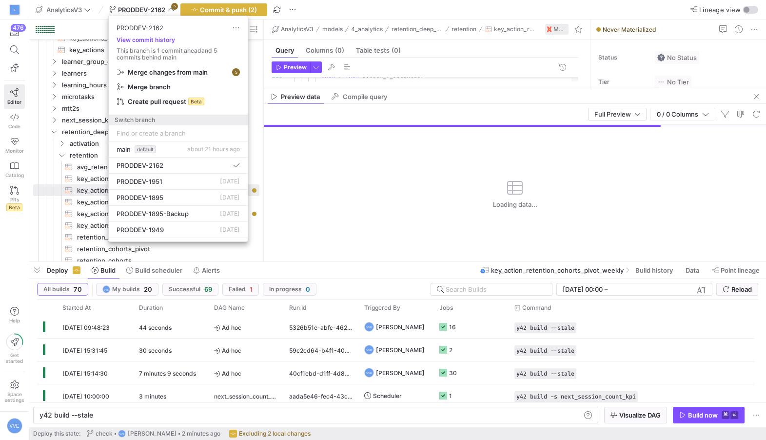
click at [390, 9] on div at bounding box center [383, 220] width 766 height 440
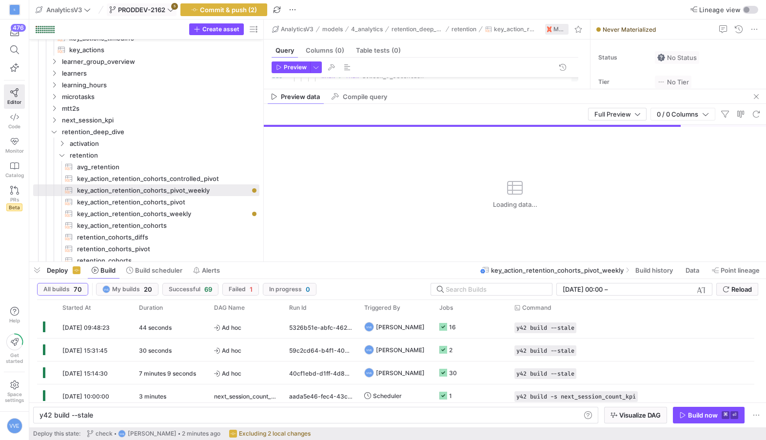
click at [175, 15] on span at bounding box center [141, 10] width 69 height 12
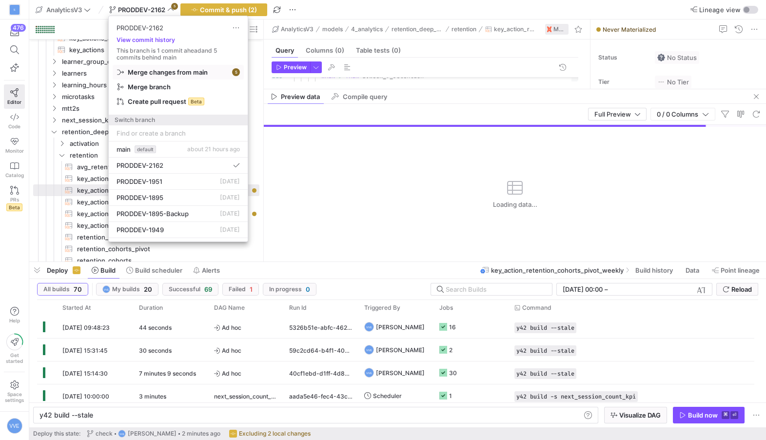
click at [180, 72] on span "Merge changes from main" at bounding box center [168, 72] width 80 height 8
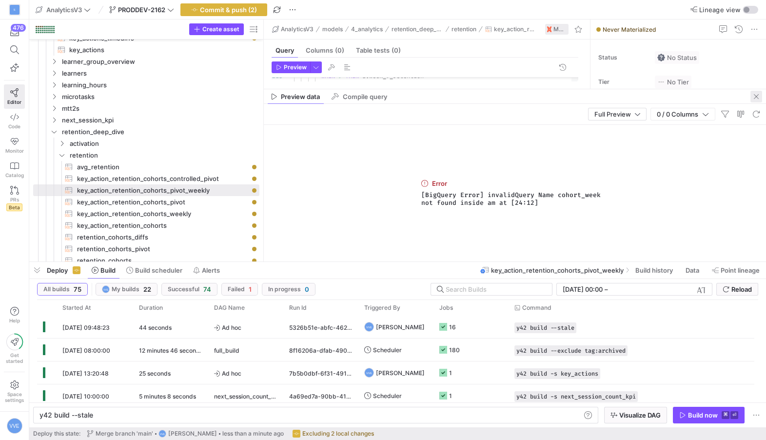
click at [757, 98] on span "button" at bounding box center [756, 97] width 12 height 12
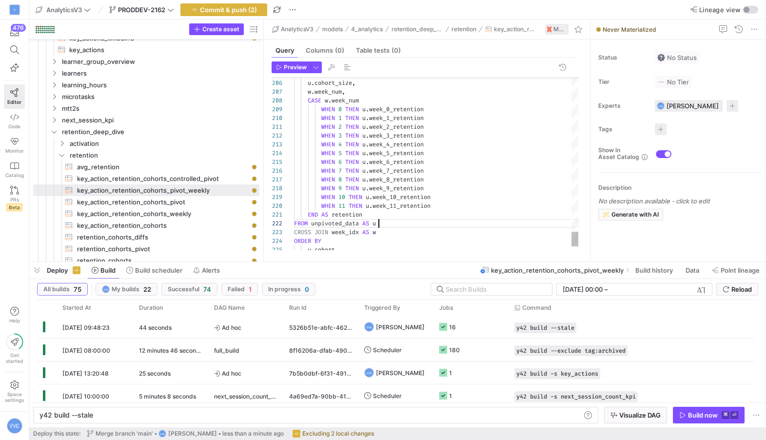
scroll to position [9, 83]
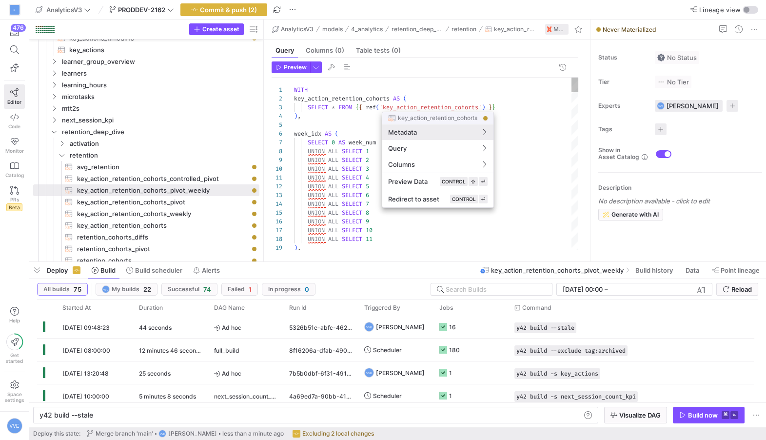
click at [478, 108] on div at bounding box center [383, 220] width 766 height 440
click at [484, 107] on div at bounding box center [383, 220] width 766 height 440
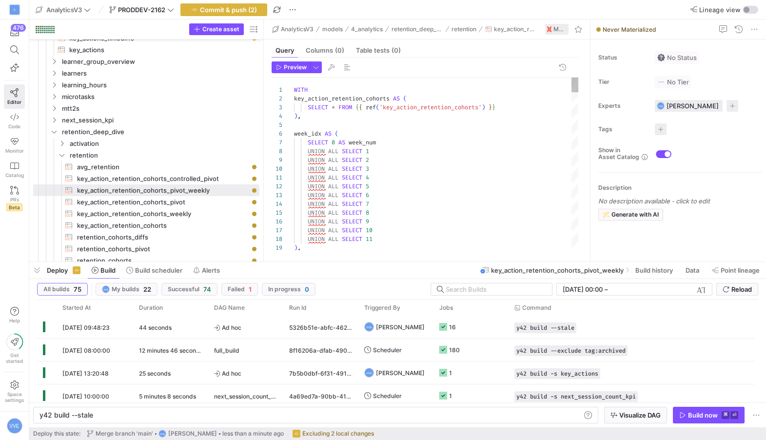
scroll to position [9, 116]
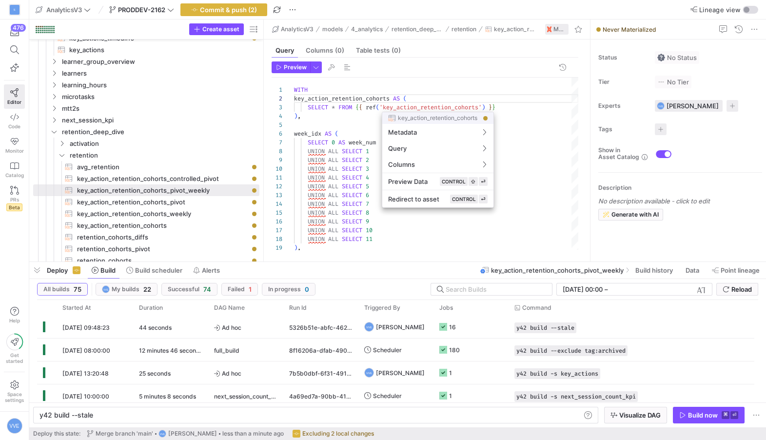
click at [481, 106] on div at bounding box center [383, 220] width 766 height 440
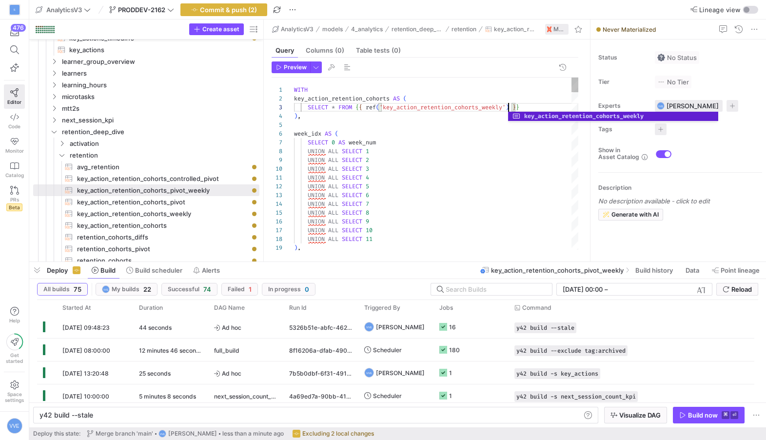
scroll to position [17, 214]
type textarea "WITH key_action_retention_cohorts AS ( SELECT * FROM {{ ref('key_action_retenti…"
click at [308, 63] on span "button" at bounding box center [291, 67] width 38 height 11
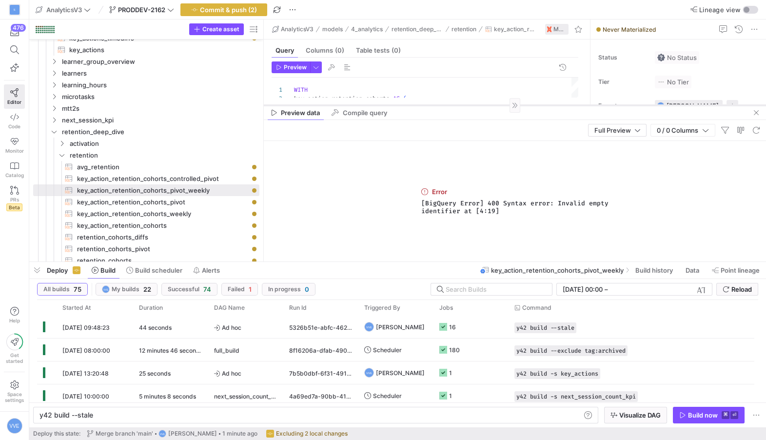
drag, startPoint x: 602, startPoint y: 90, endPoint x: 595, endPoint y: 114, distance: 24.8
click at [595, 105] on div at bounding box center [515, 105] width 502 height 0
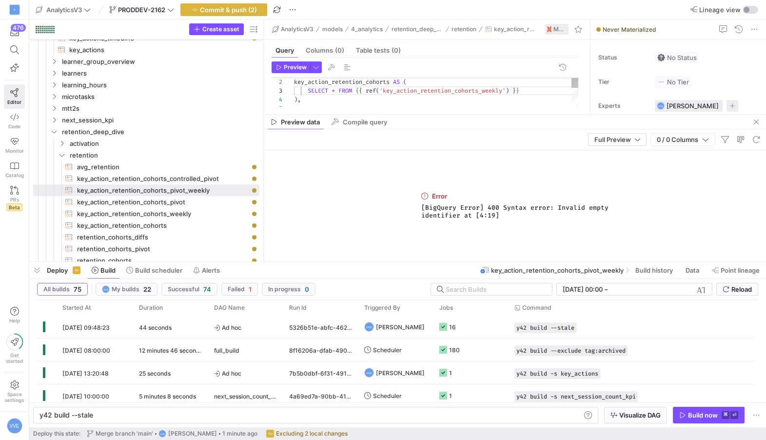
scroll to position [17, 165]
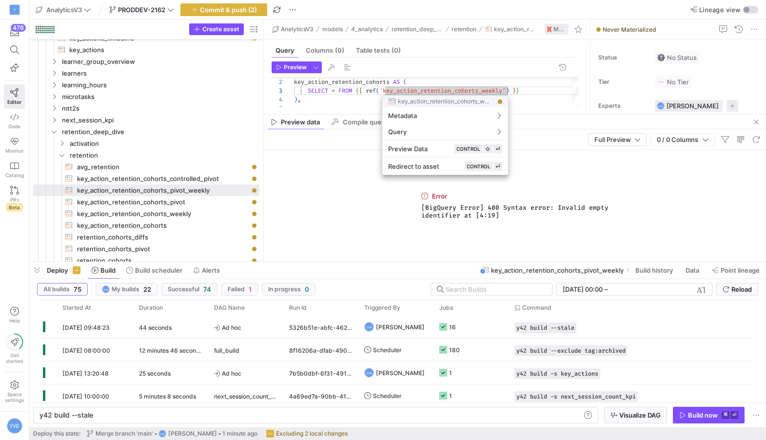
click at [502, 90] on div at bounding box center [383, 220] width 766 height 440
click at [513, 91] on div at bounding box center [383, 220] width 766 height 440
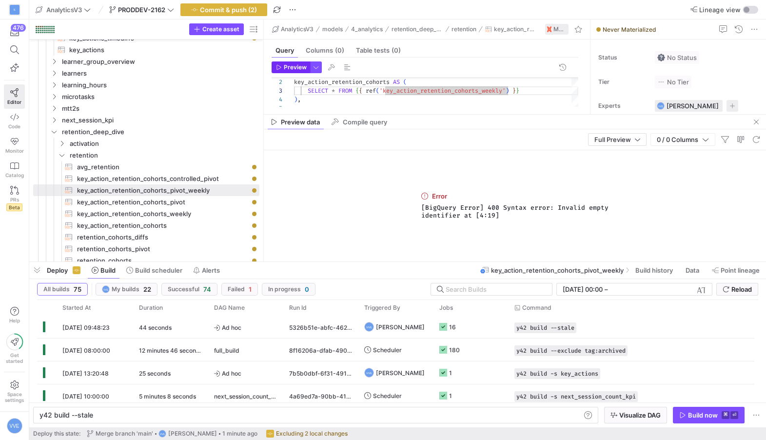
click at [291, 70] on span "Preview" at bounding box center [295, 67] width 23 height 7
click at [259, 11] on span "button" at bounding box center [224, 10] width 86 height 12
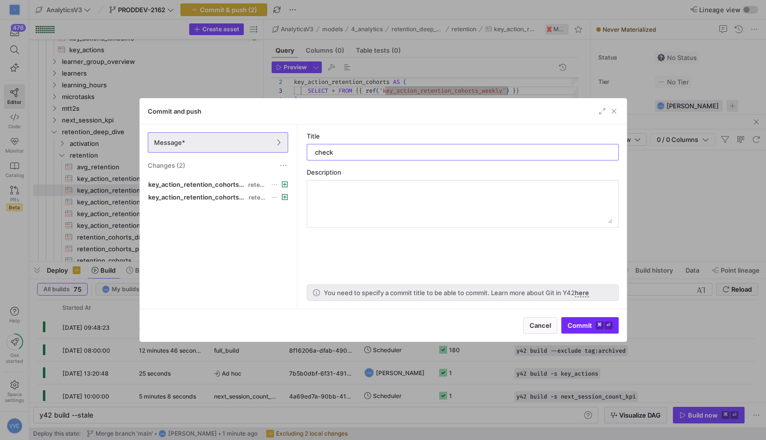
type input "check"
click at [606, 325] on kbd "⏎" at bounding box center [608, 325] width 8 height 8
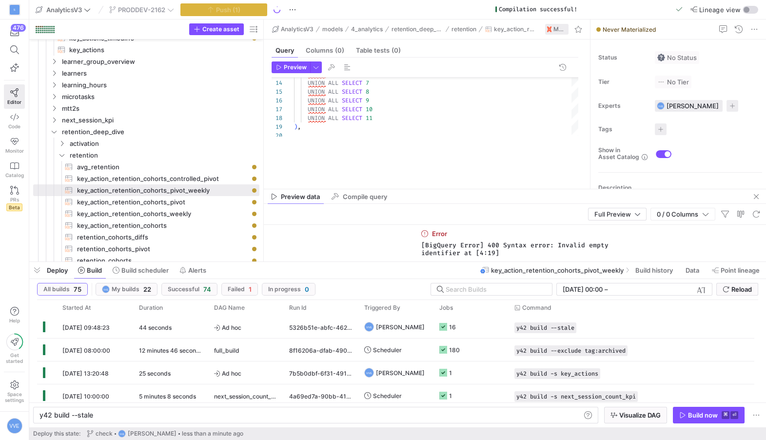
drag, startPoint x: 438, startPoint y: 115, endPoint x: 423, endPoint y: 189, distance: 76.1
click at [423, 189] on as-split "AnalyticsV3 models 4_analytics retention_deep_dive retention key_action_retenti…" at bounding box center [515, 140] width 502 height 242
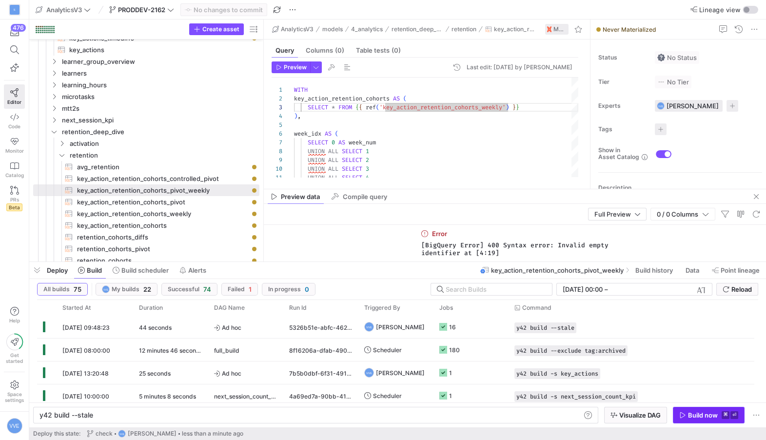
click at [697, 415] on div "Build now" at bounding box center [703, 415] width 30 height 8
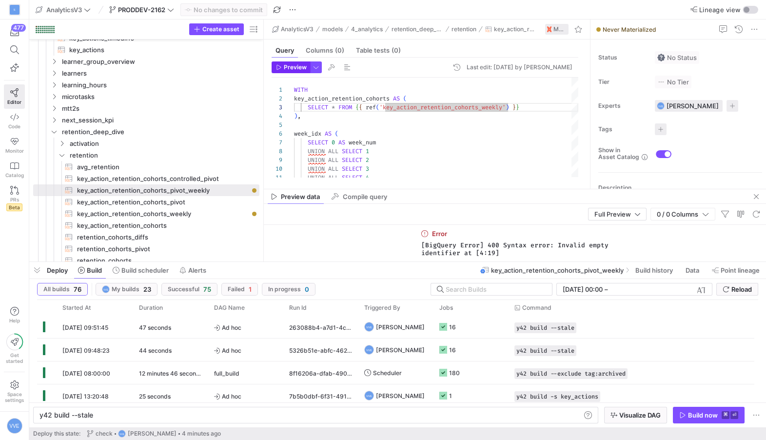
click at [292, 64] on span "Preview" at bounding box center [295, 67] width 23 height 7
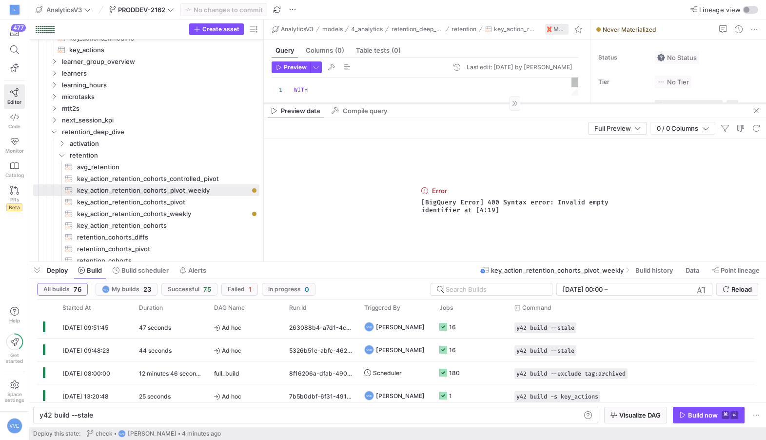
drag, startPoint x: 548, startPoint y: 189, endPoint x: 559, endPoint y: 103, distance: 86.4
click at [559, 103] on div at bounding box center [515, 103] width 502 height 0
click at [750, 110] on div "Preview data Compile query" at bounding box center [515, 110] width 502 height 15
click at [754, 108] on span "button" at bounding box center [756, 111] width 12 height 12
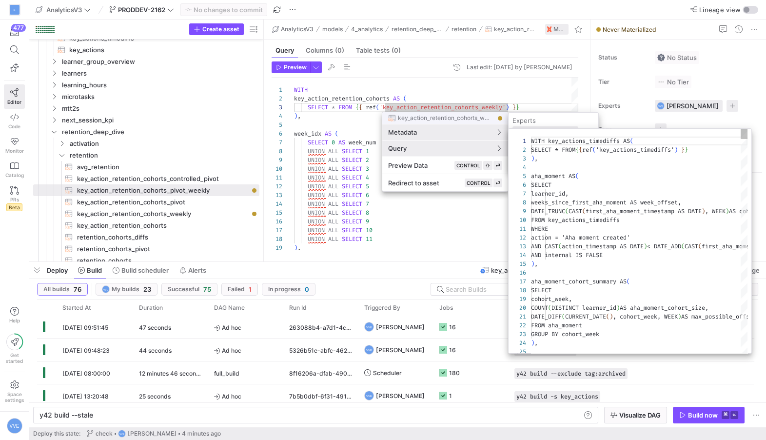
scroll to position [88, 0]
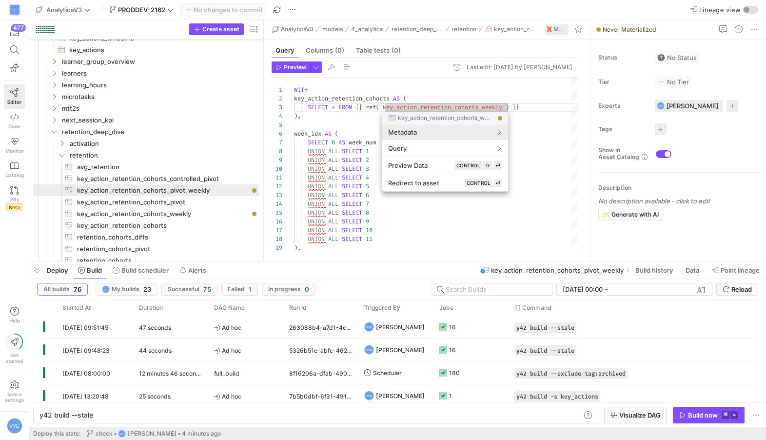
click at [185, 218] on div at bounding box center [383, 220] width 766 height 440
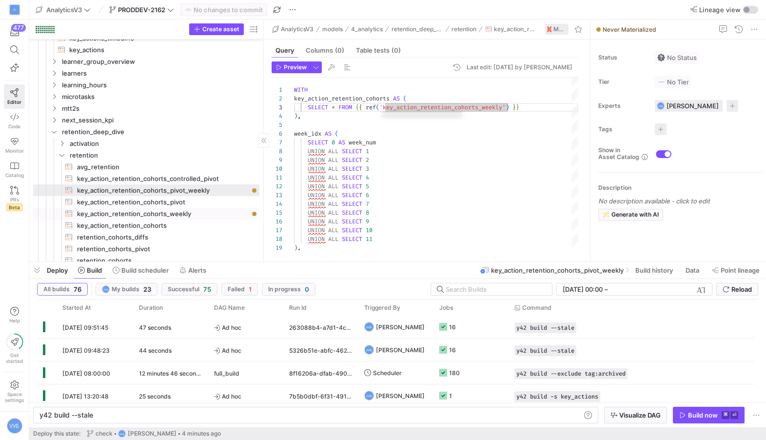
click at [193, 214] on span "key_action_retention_cohorts_weekly​​​​​​​​​​" at bounding box center [162, 213] width 171 height 11
type textarea "WITH key_actions_timediffs AS ( SELECT * FROM {{ ref('key_actions_timediffs') }…"
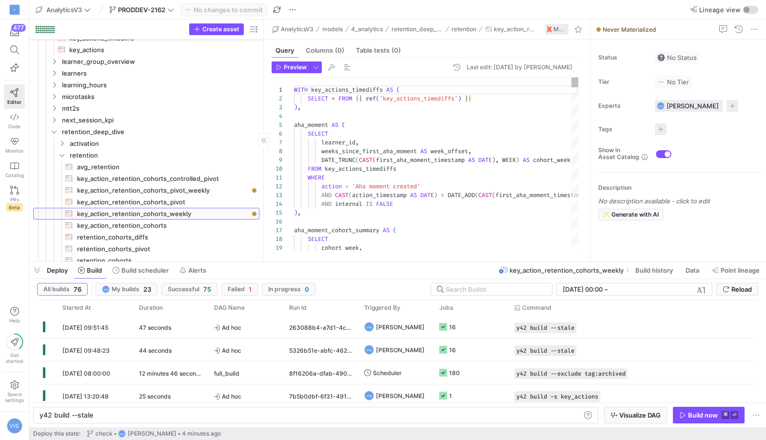
scroll to position [88, 0]
click at [91, 415] on div "y42 build --stale" at bounding box center [310, 415] width 542 height 8
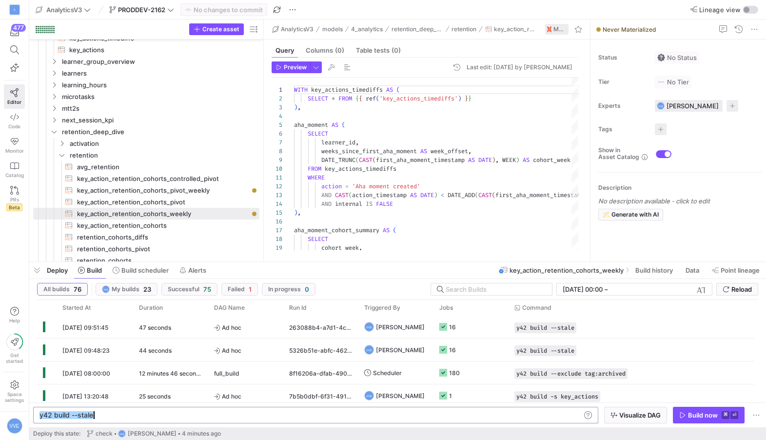
scroll to position [0, 0]
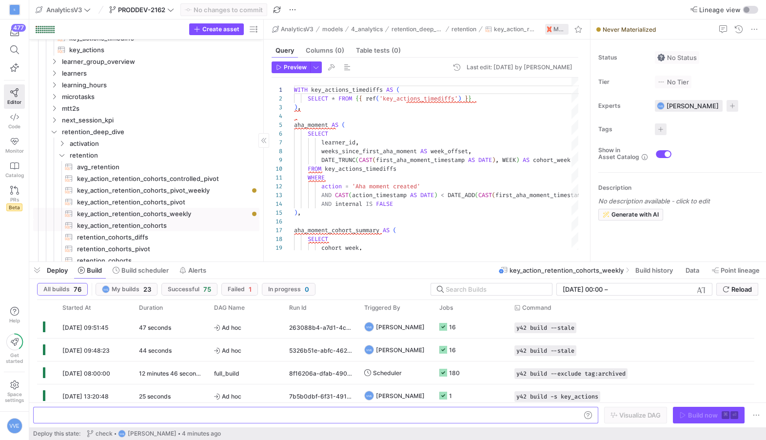
drag, startPoint x: 107, startPoint y: 225, endPoint x: 108, endPoint y: 214, distance: 10.8
click at [107, 226] on span "key_action_retention_cohorts​​​​​​​​​​" at bounding box center [162, 225] width 171 height 11
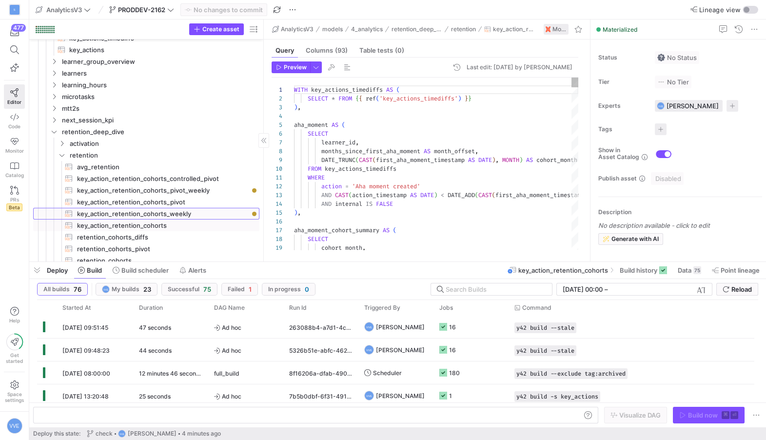
click at [117, 209] on span "key_action_retention_cohorts_weekly​​​​​​​​​​" at bounding box center [162, 213] width 171 height 11
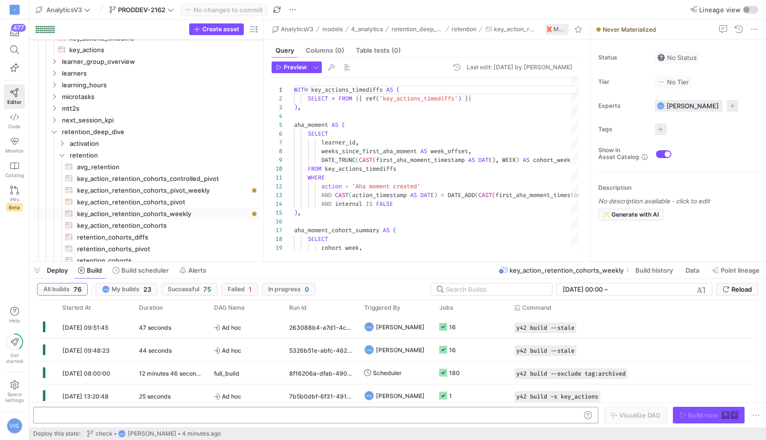
click at [103, 413] on div at bounding box center [310, 415] width 542 height 8
click at [133, 270] on span "Build scheduler" at bounding box center [144, 270] width 47 height 8
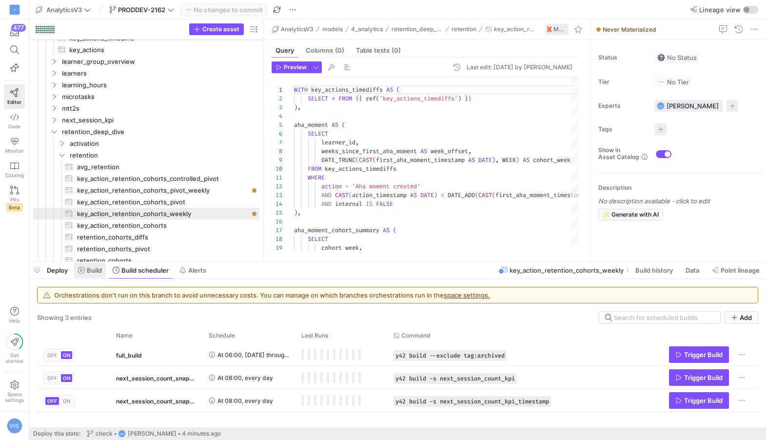
click at [100, 270] on span "Build" at bounding box center [94, 270] width 15 height 8
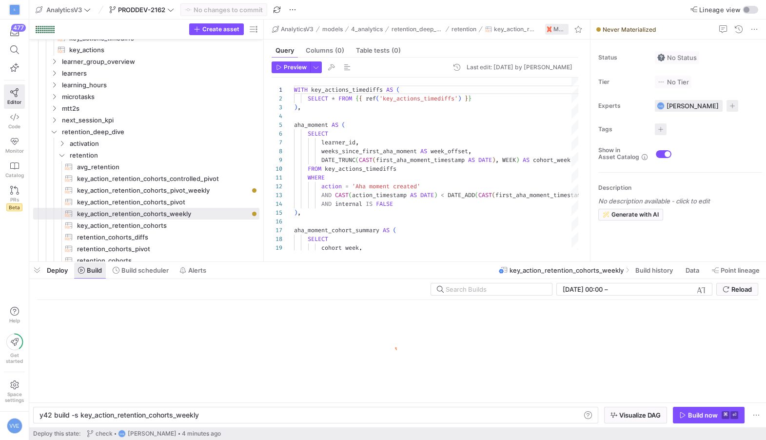
scroll to position [0, 159]
click at [727, 409] on span "button" at bounding box center [708, 415] width 71 height 16
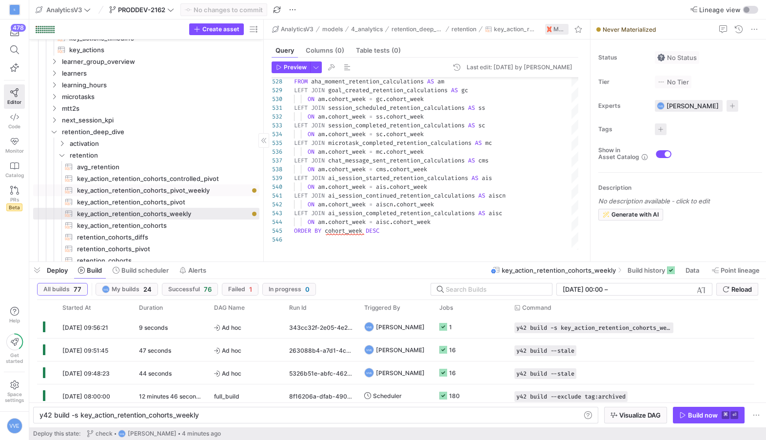
click at [194, 187] on span "key_action_retention_cohorts_pivot_weekly​​​​​​​​​​" at bounding box center [162, 190] width 171 height 11
type textarea "WITH key_action_retention_cohorts AS ( SELECT * FROM {{ ref('key_action_retenti…"
type textarea "y42 build -s key_action_retention_cohorts_pivot_weekly"
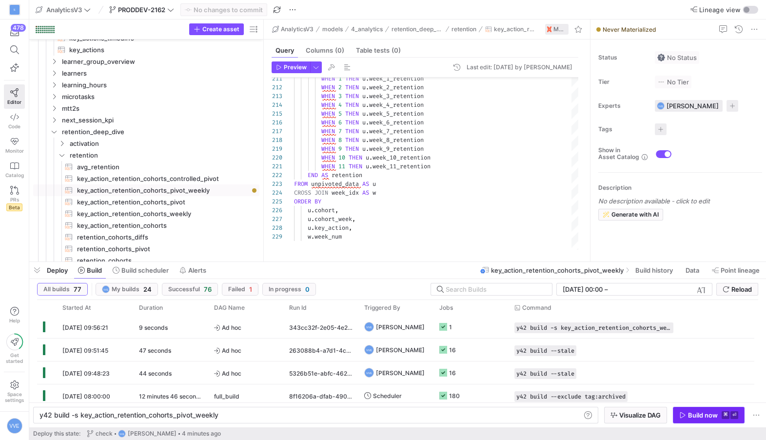
click at [685, 410] on span "button" at bounding box center [708, 415] width 71 height 16
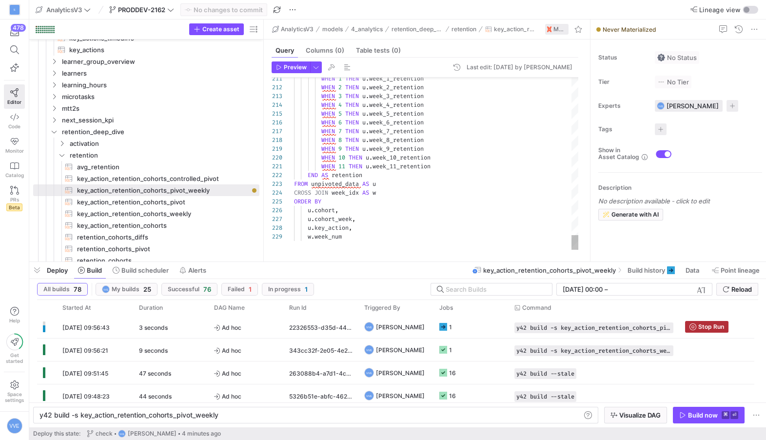
type textarea "END AS retention FROM unpivoted_data AS u CROSS JOIN week_idx AS w ORDER BY u.c…"
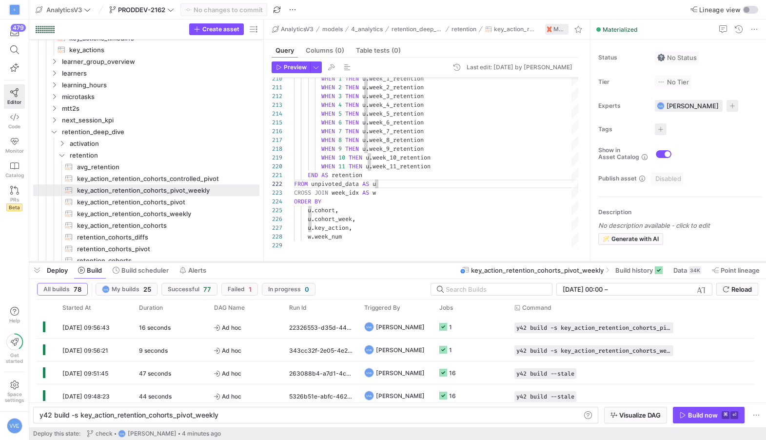
click at [689, 263] on div at bounding box center [397, 262] width 737 height 4
click at [686, 273] on span "Data" at bounding box center [680, 270] width 14 height 8
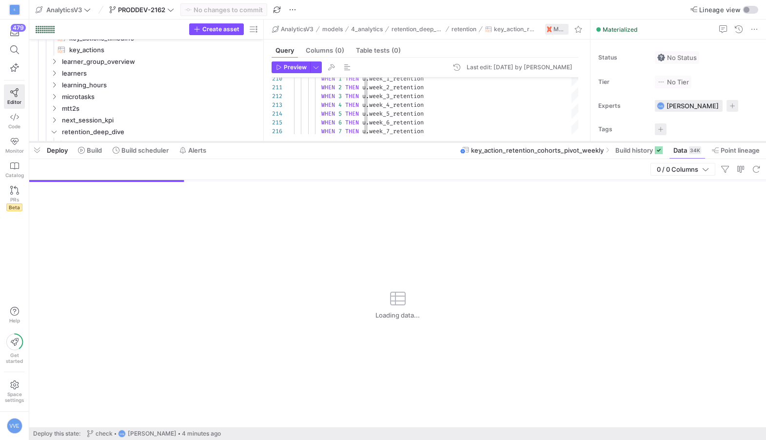
drag, startPoint x: 365, startPoint y: 263, endPoint x: 370, endPoint y: 140, distance: 123.0
click at [370, 140] on div at bounding box center [397, 142] width 737 height 4
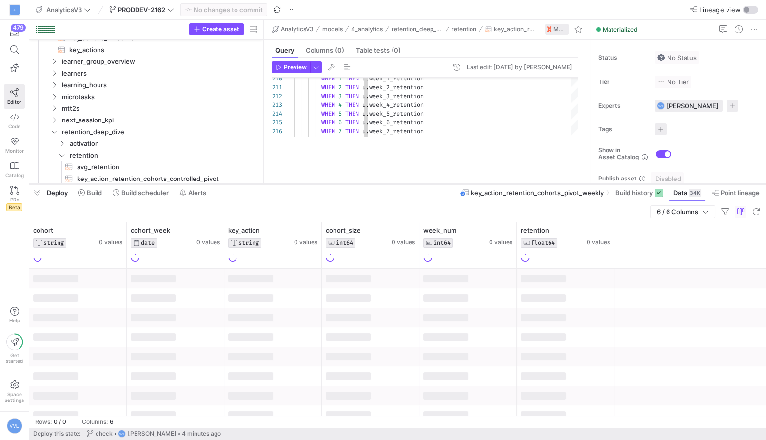
drag, startPoint x: 459, startPoint y: 139, endPoint x: 453, endPoint y: 233, distance: 94.3
click at [453, 186] on div at bounding box center [397, 184] width 737 height 4
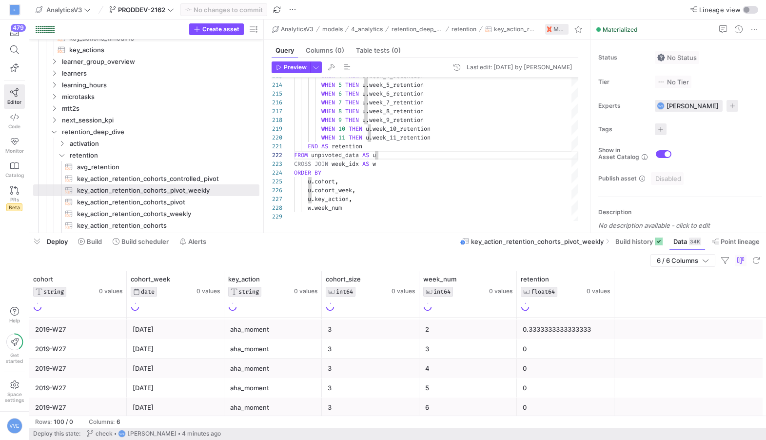
scroll to position [39, 0]
click at [469, 330] on div "0" at bounding box center [468, 327] width 86 height 19
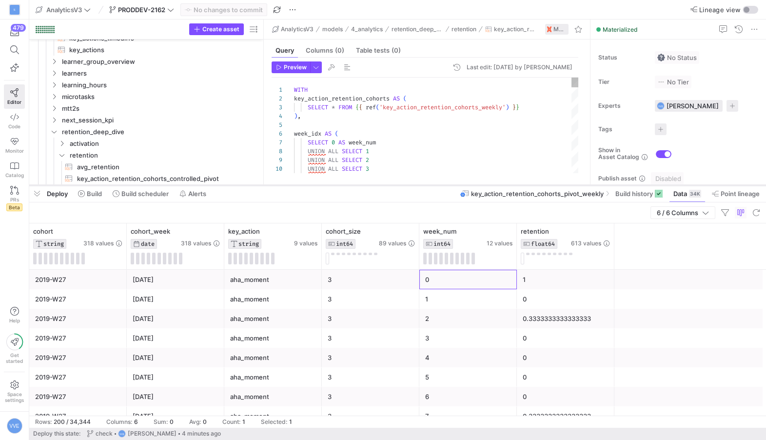
drag, startPoint x: 447, startPoint y: 233, endPoint x: 447, endPoint y: 185, distance: 47.8
click at [447, 185] on div at bounding box center [397, 185] width 737 height 4
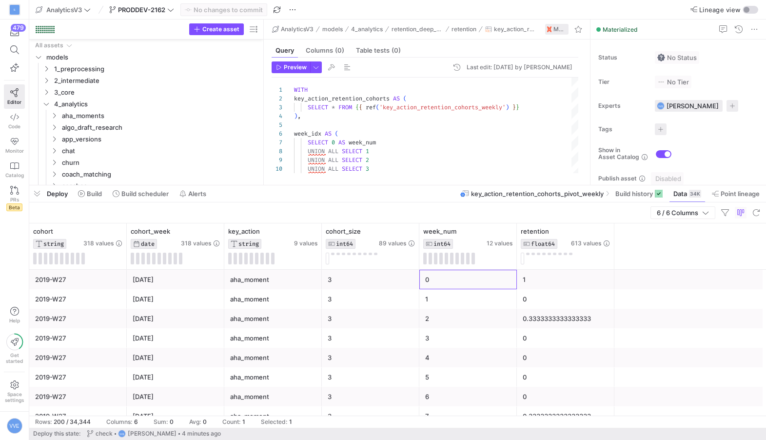
scroll to position [9, 83]
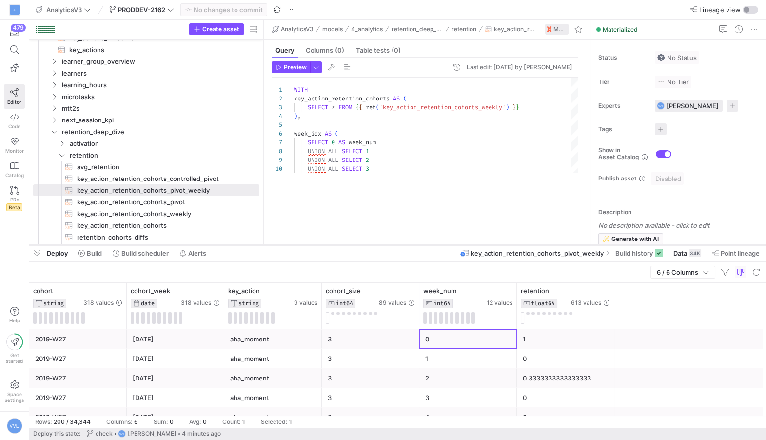
drag, startPoint x: 447, startPoint y: 184, endPoint x: 433, endPoint y: 244, distance: 61.5
click at [433, 244] on div at bounding box center [397, 245] width 737 height 4
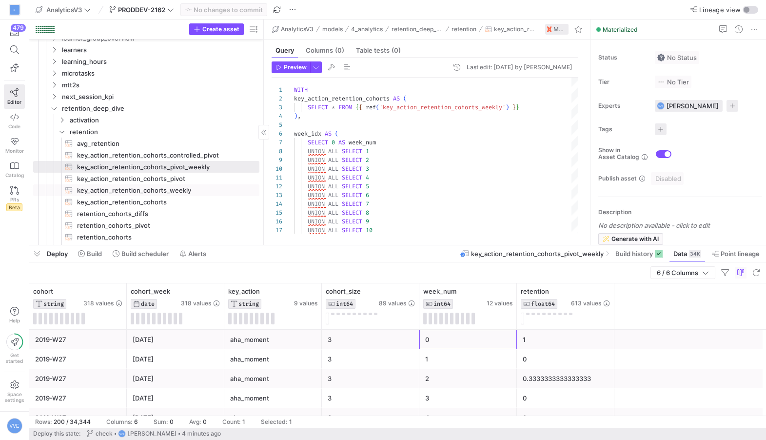
click at [188, 187] on span "key_action_retention_cohorts_weekly​​​​​​​​​​" at bounding box center [162, 190] width 171 height 11
type textarea "WITH key_actions_timediffs AS ( SELECT * FROM {{ ref('key_actions_timediffs') }…"
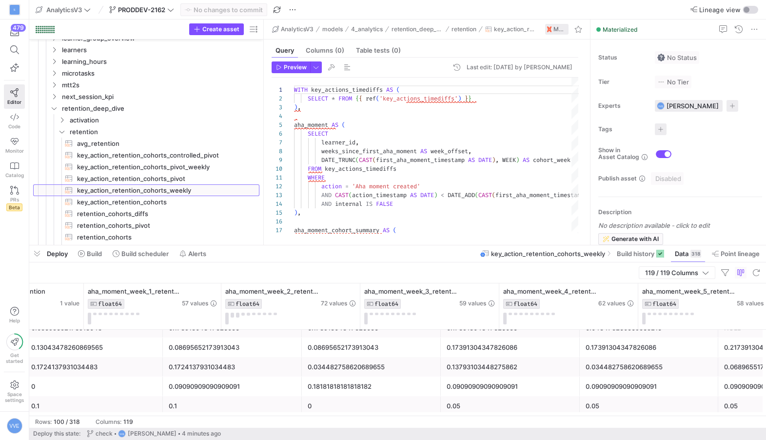
scroll to position [0, 515]
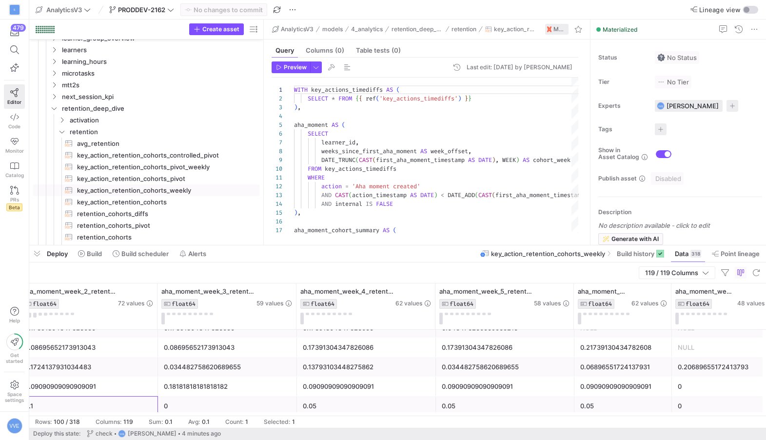
click at [104, 410] on div "0.1" at bounding box center [88, 405] width 127 height 19
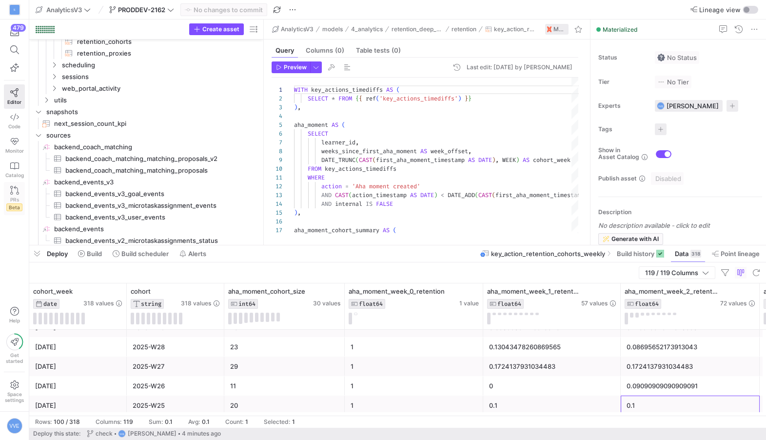
click at [13, 191] on icon at bounding box center [14, 190] width 9 height 9
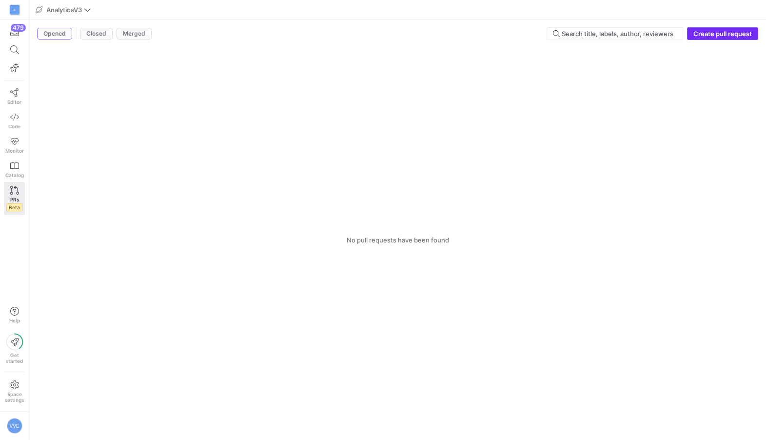
click at [717, 30] on span "Create pull request" at bounding box center [722, 34] width 58 height 8
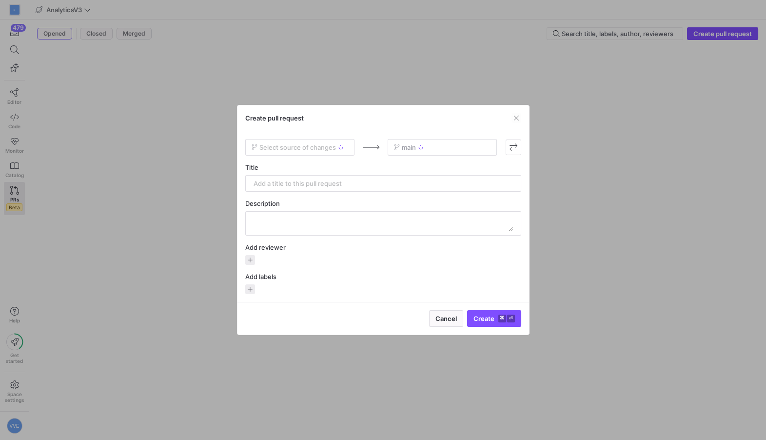
click at [322, 151] on div "Select source of changes" at bounding box center [299, 147] width 109 height 17
click at [330, 146] on div "Select source of changes" at bounding box center [299, 147] width 109 height 17
click at [288, 151] on span "Select source of changes" at bounding box center [297, 147] width 77 height 8
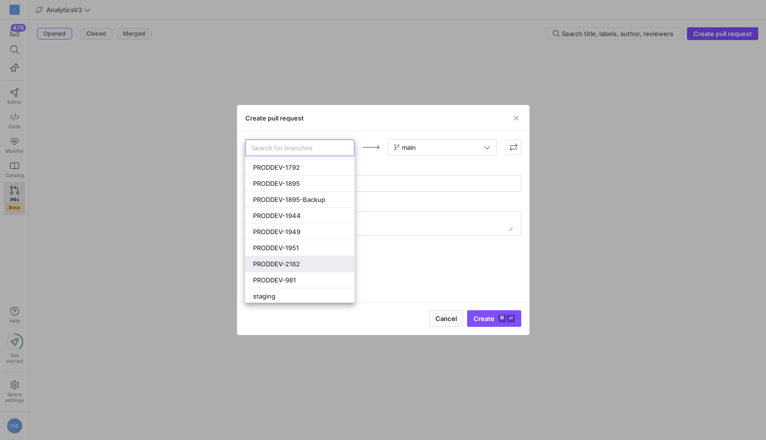
click at [287, 263] on span "PRODDEV-2162" at bounding box center [276, 264] width 47 height 8
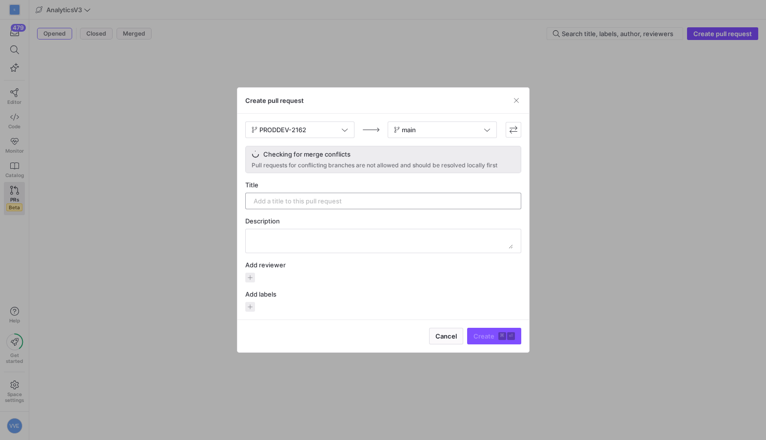
click at [350, 206] on div at bounding box center [382, 201] width 259 height 16
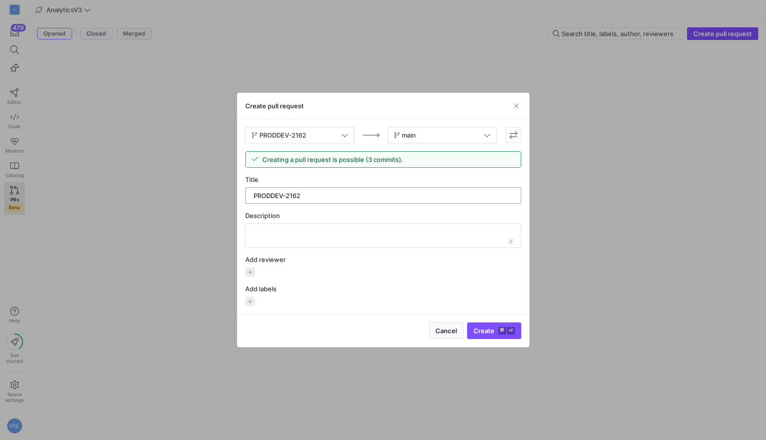
type input "PRODDEV-2162"
type textarea "- Replicated Key Action Cohort Tables with weekly instead of monthly cohorts"
click at [251, 264] on div "Add reviewer" at bounding box center [383, 265] width 276 height 21
click at [251, 267] on span "button" at bounding box center [250, 272] width 10 height 10
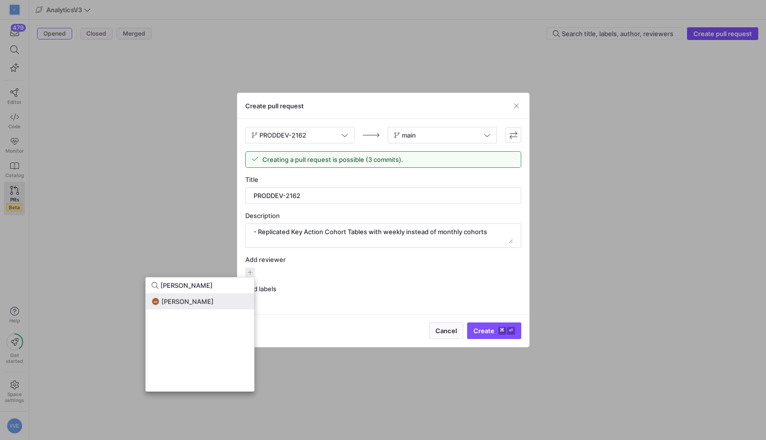
type input "[PERSON_NAME]"
click at [203, 301] on span "[PERSON_NAME]" at bounding box center [187, 301] width 52 height 8
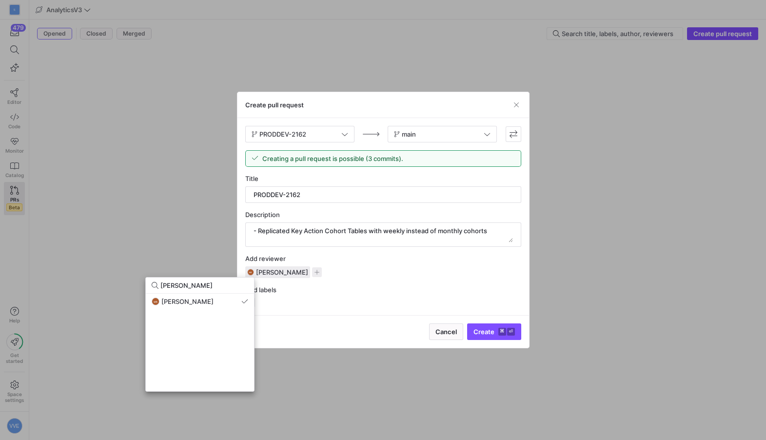
click at [504, 329] on div at bounding box center [383, 220] width 766 height 440
click at [510, 336] on span "submit" at bounding box center [493, 332] width 53 height 16
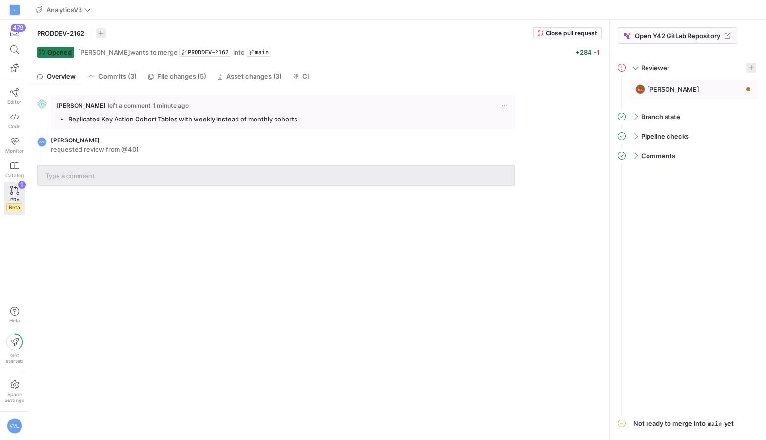
click at [258, 67] on div "PRODDEV-2162 Close pull request Opened [PERSON_NAME] wants to merge PRODDEV-216…" at bounding box center [319, 44] width 580 height 50
click at [258, 69] on link "Asset changes (3)" at bounding box center [250, 76] width 72 height 14
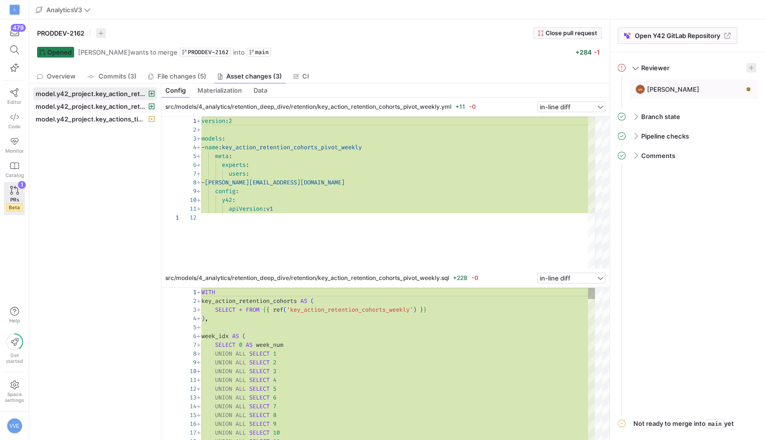
scroll to position [88, 0]
click at [107, 120] on span "model.y42_project.key_actions_timediffs" at bounding box center [91, 119] width 111 height 8
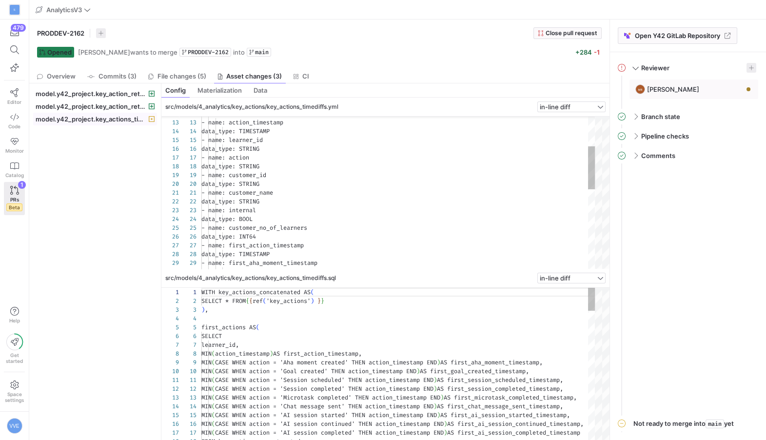
scroll to position [88, 0]
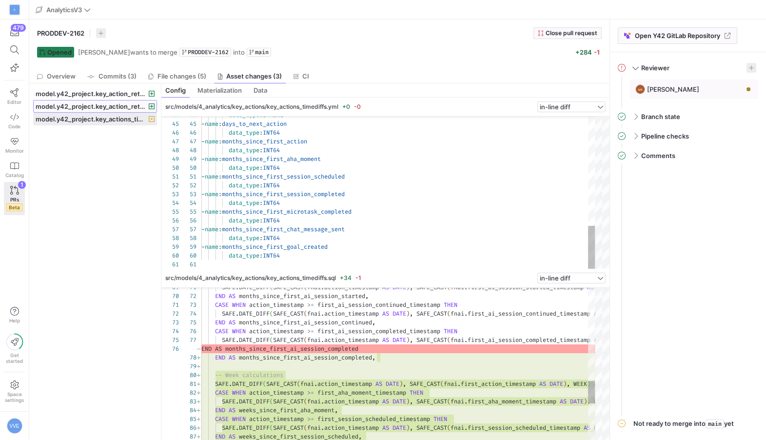
click at [110, 108] on span "model.y42_project.key_action_retention_cohorts_weekly" at bounding box center [91, 106] width 111 height 8
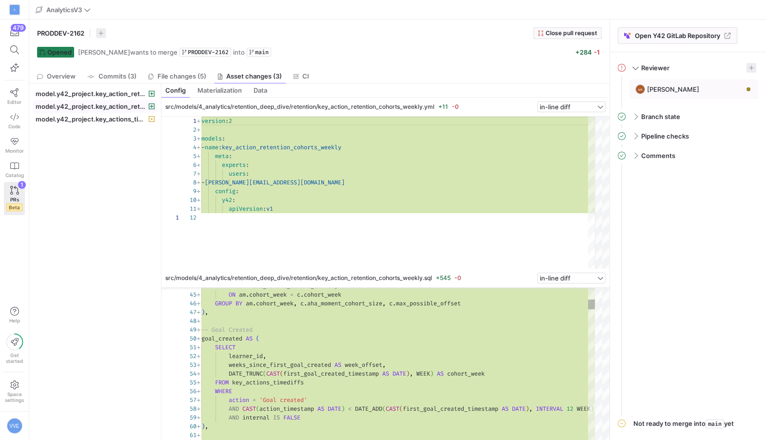
scroll to position [88, 0]
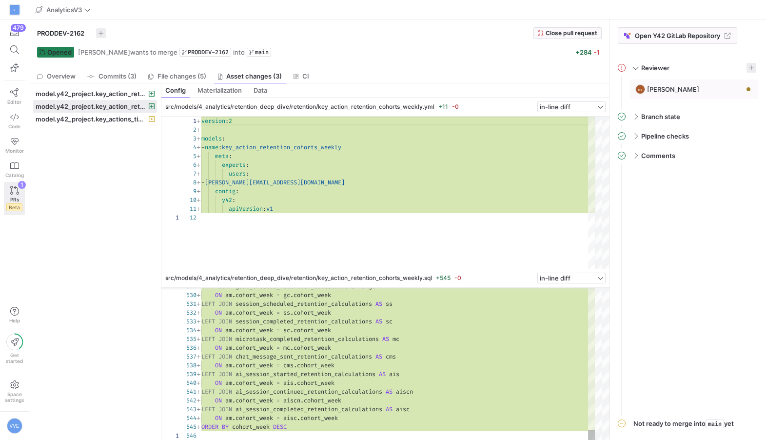
click at [20, 198] on div "PRs Beta" at bounding box center [14, 203] width 16 height 15
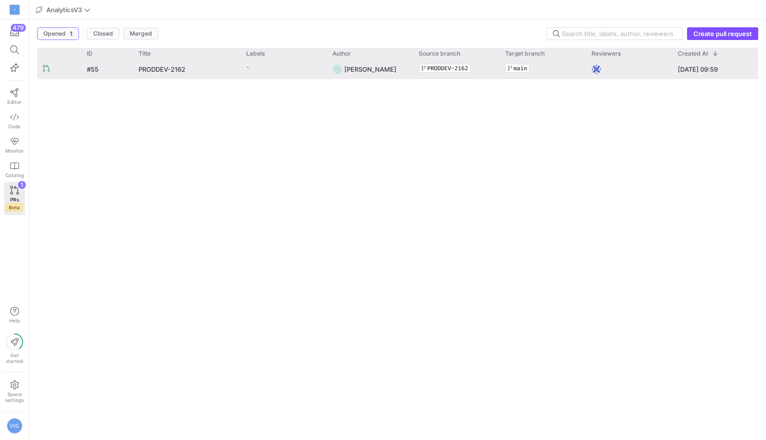
click at [381, 75] on y42-pull-request-user-label "[PERSON_NAME]" at bounding box center [370, 69] width 52 height 19
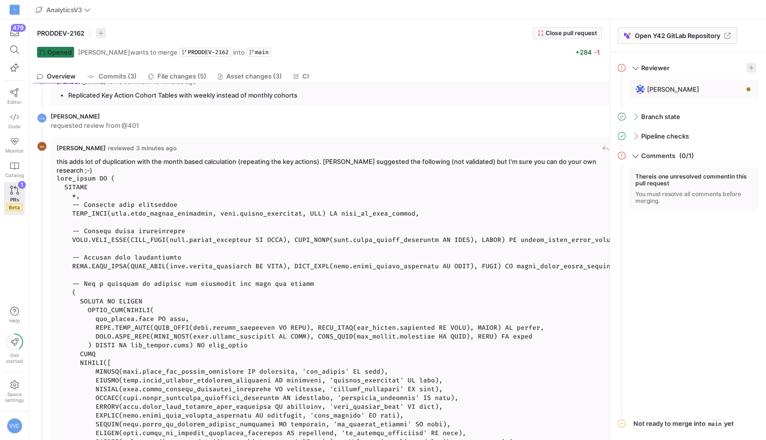
scroll to position [25, 0]
drag, startPoint x: 143, startPoint y: 164, endPoint x: 119, endPoint y: 159, distance: 24.0
click at [119, 159] on markdown "this adds lot of duplication with the month based calculation (repeating the ke…" at bounding box center [339, 327] width 565 height 342
click at [193, 174] on pre at bounding box center [339, 336] width 565 height 325
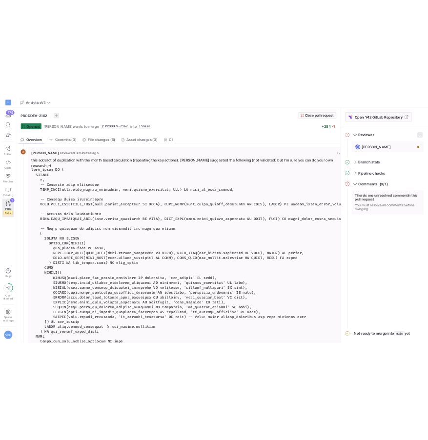
scroll to position [0, 0]
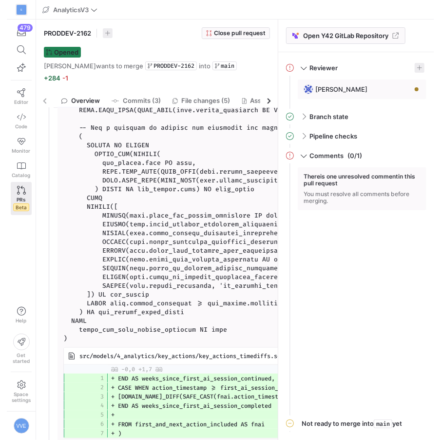
scroll to position [192, 0]
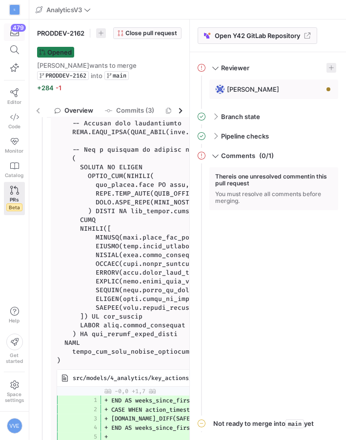
click at [16, 31] on div "479" at bounding box center [18, 28] width 15 height 8
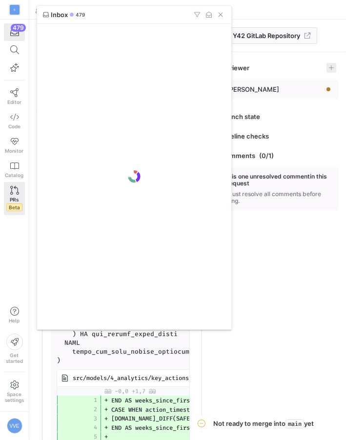
click at [12, 97] on div at bounding box center [173, 220] width 346 height 440
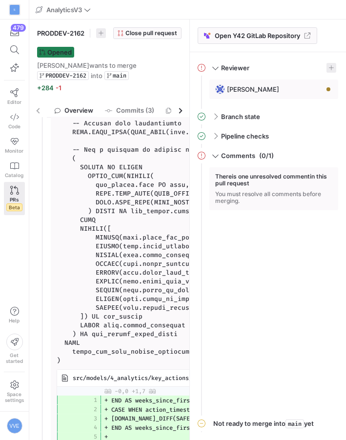
click at [12, 97] on link "Editor" at bounding box center [14, 96] width 21 height 24
click at [15, 95] on icon at bounding box center [14, 92] width 9 height 9
click at [17, 99] on span "Editor" at bounding box center [14, 102] width 14 height 6
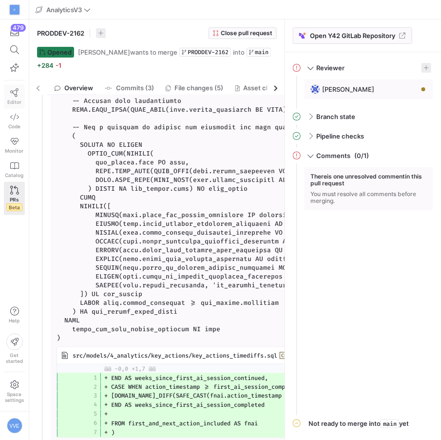
click at [17, 96] on icon at bounding box center [14, 92] width 9 height 9
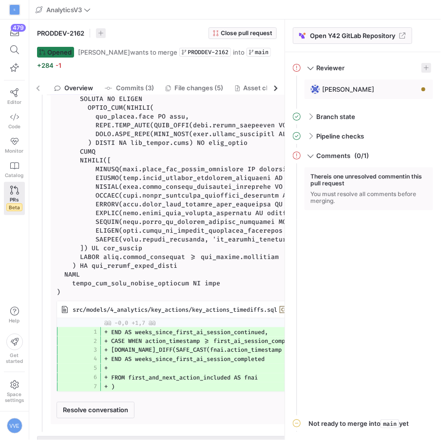
scroll to position [268, 0]
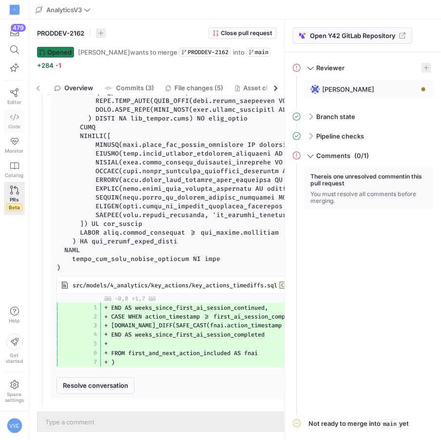
click at [21, 117] on link "Code" at bounding box center [14, 121] width 21 height 24
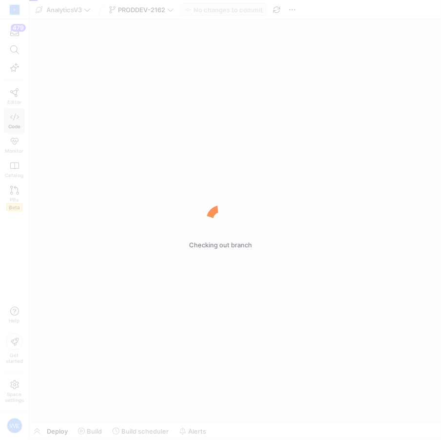
click at [18, 94] on div "Checking out branch" at bounding box center [220, 220] width 441 height 440
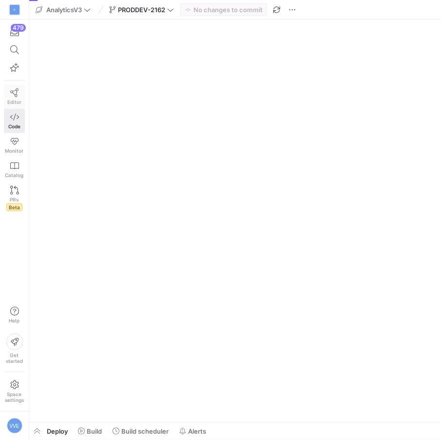
click at [15, 95] on icon at bounding box center [14, 92] width 9 height 9
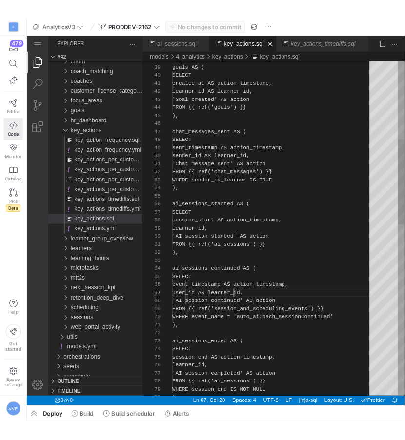
scroll to position [53, 66]
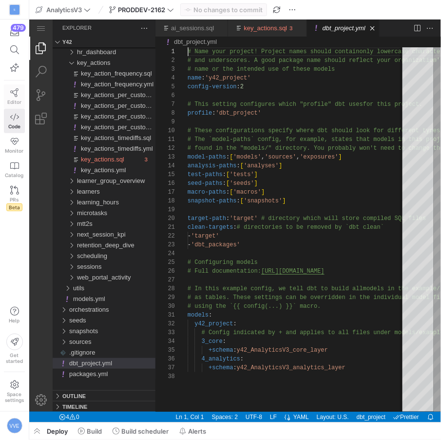
click at [16, 97] on link "Editor" at bounding box center [14, 96] width 21 height 24
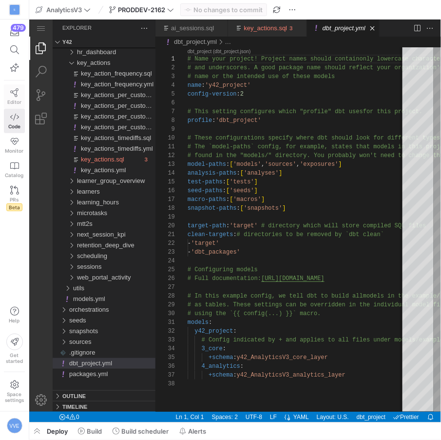
click at [11, 85] on link "Editor" at bounding box center [14, 96] width 21 height 24
click at [0, 90] on div "479 Editor Code Monitor Catalog PRs Beta" at bounding box center [14, 118] width 29 height 199
click at [11, 95] on icon at bounding box center [14, 92] width 9 height 9
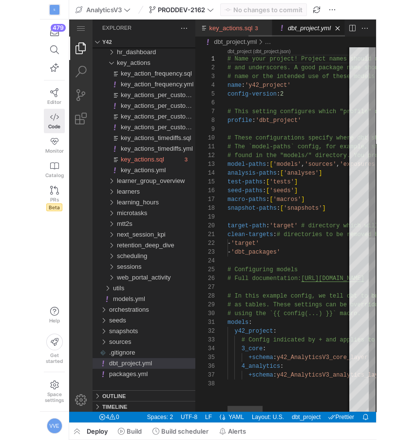
scroll to position [0, 80]
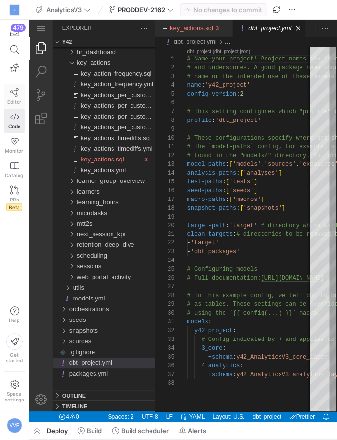
click at [13, 105] on link "Editor" at bounding box center [14, 96] width 21 height 24
click at [17, 93] on icon at bounding box center [14, 92] width 9 height 9
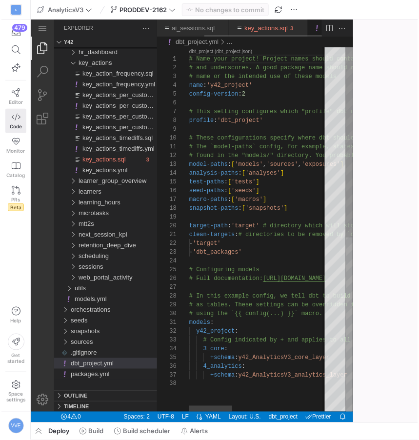
scroll to position [0, 0]
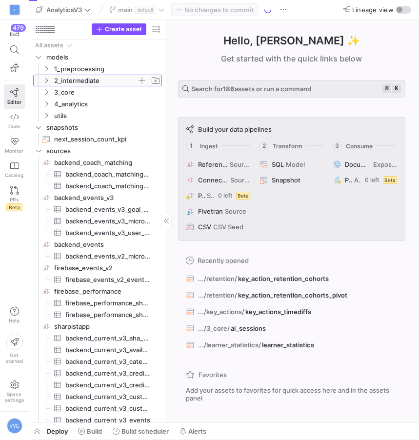
click at [56, 78] on span "2_intermediate" at bounding box center [95, 80] width 83 height 11
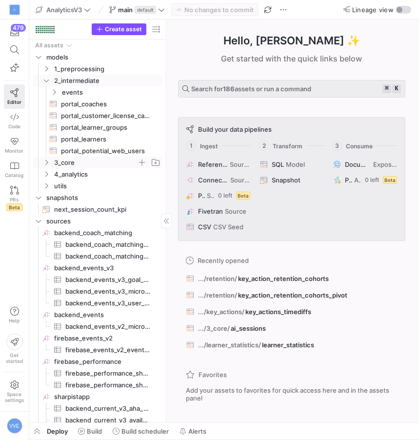
click at [54, 159] on span "3_core" at bounding box center [95, 162] width 83 height 11
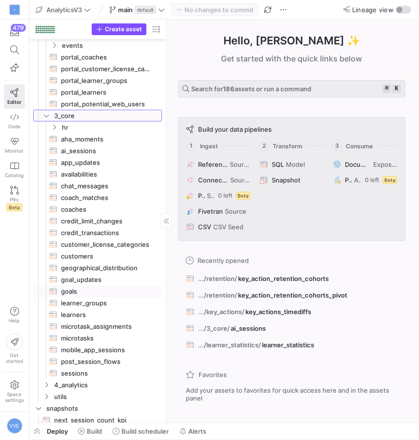
scroll to position [61, 0]
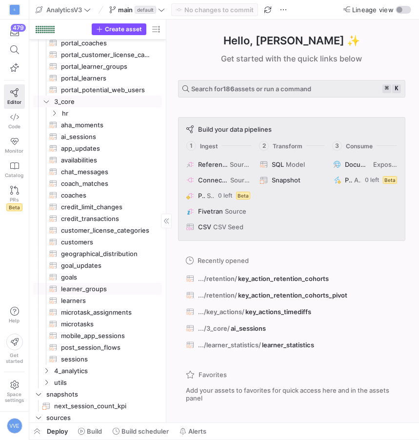
click at [98, 292] on span "learner_groups​​​​​​​​​​" at bounding box center [106, 288] width 90 height 11
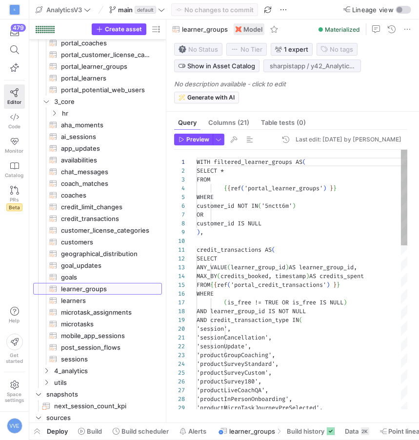
scroll to position [88, 0]
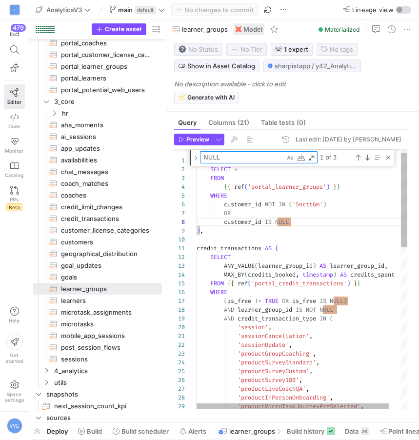
type textarea "credit_transactions AS ( SELECT ANY_VALUE(learner_group_id) AS learner_group_id…"
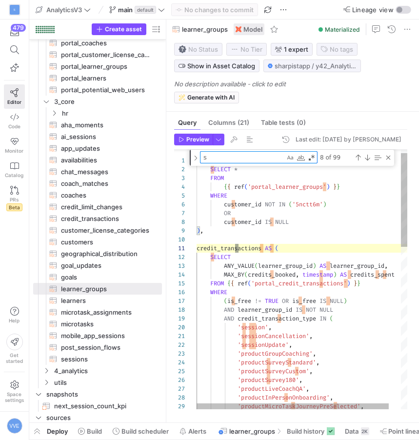
type textarea "se"
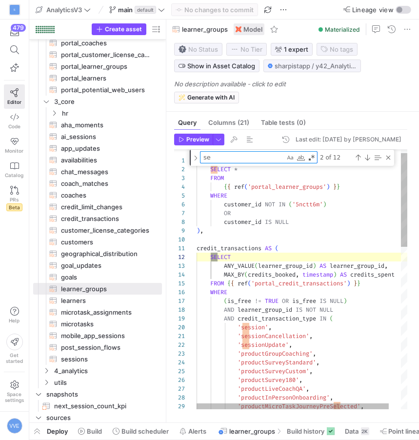
type textarea "learners_inactive, learners_unregistered, learner_group_name, subscription_end_…"
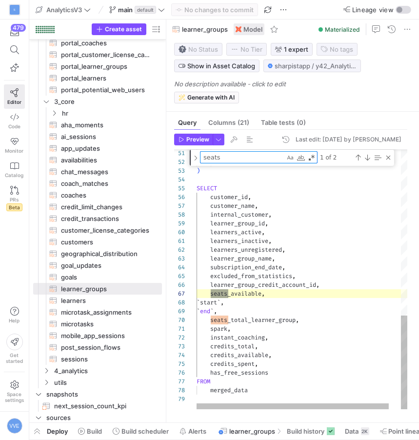
scroll to position [88, 32]
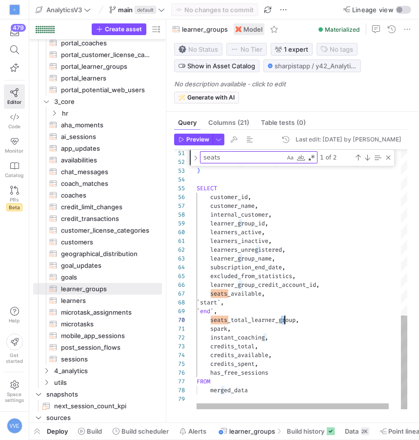
click at [282, 321] on div "credit_transactions_summed AS cts ON lg . learner_group_id = cts . learner_grou…" at bounding box center [308, 51] width 224 height 715
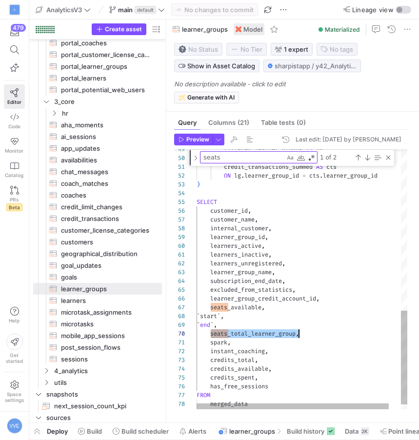
click at [278, 161] on textarea "seats" at bounding box center [242, 157] width 84 height 11
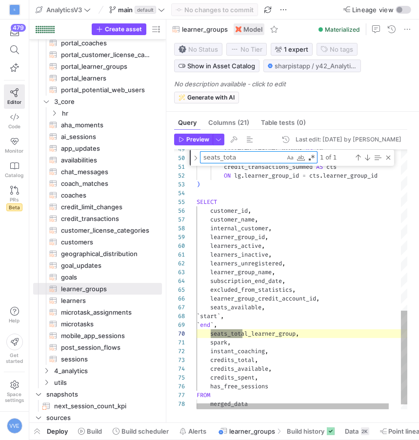
scroll to position [78, 53]
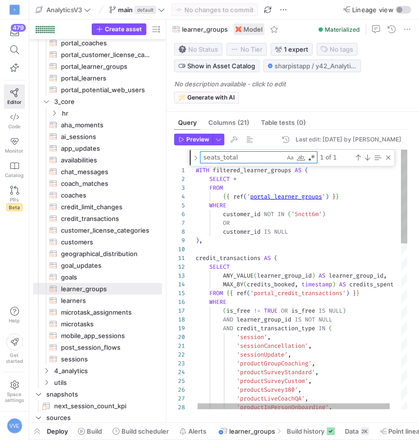
type textarea "seats_total"
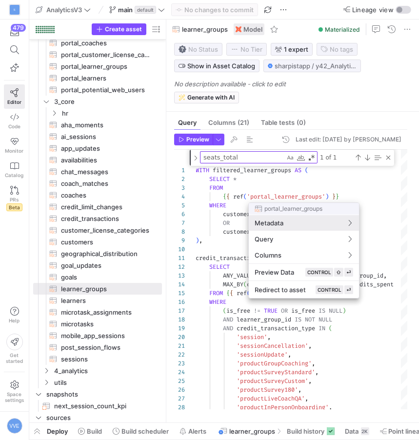
click at [294, 195] on div at bounding box center [209, 220] width 419 height 440
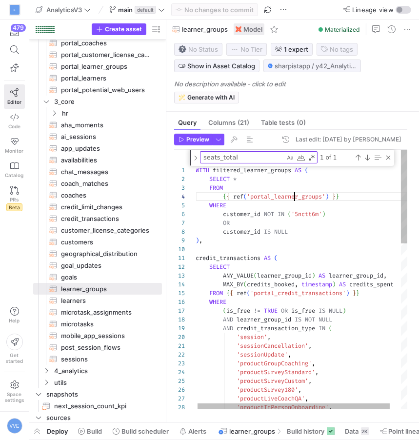
scroll to position [26, 98]
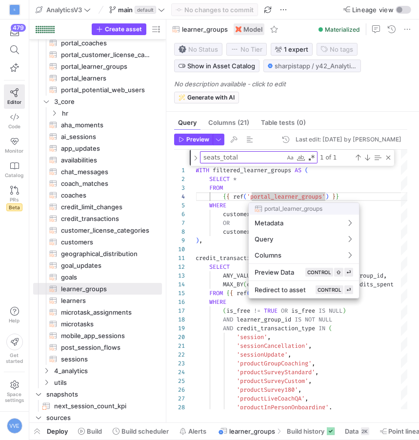
click at [294, 198] on div at bounding box center [209, 220] width 419 height 440
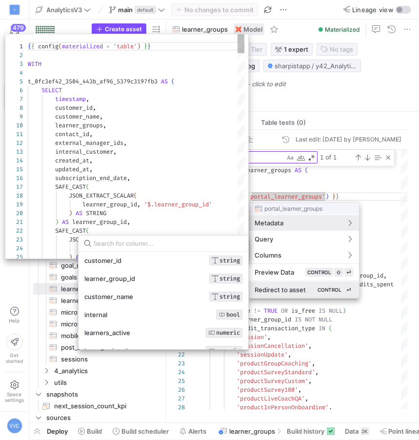
scroll to position [0, 0]
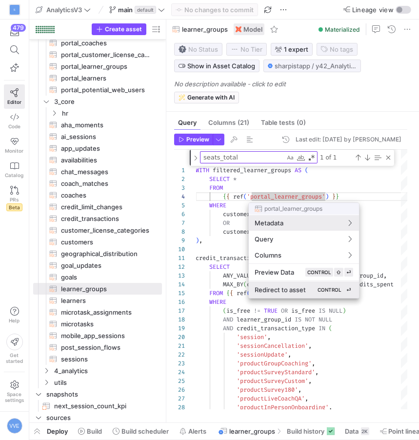
click at [289, 286] on span "Redirect to asset" at bounding box center [279, 290] width 51 height 8
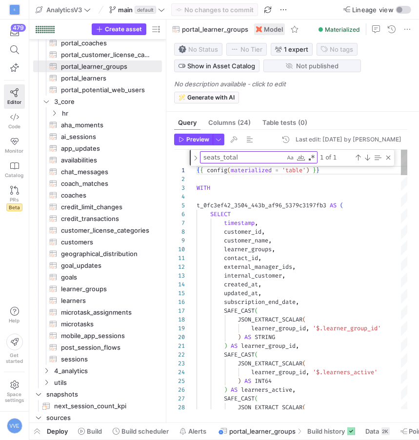
scroll to position [88, 0]
click at [268, 161] on textarea "seats_total" at bounding box center [242, 157] width 84 height 11
type textarea "`end`, ((learners_active + learners_inactive) + seats_available) AS seats_total…"
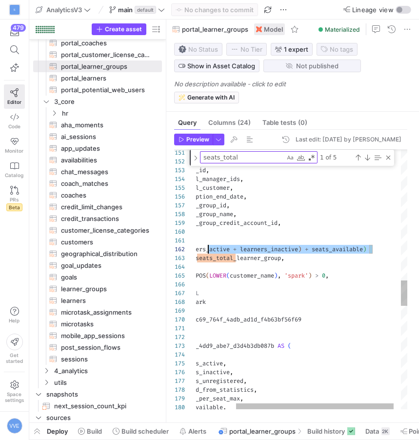
scroll to position [9, 63]
drag, startPoint x: 380, startPoint y: 249, endPoint x: 208, endPoint y: 248, distance: 172.6
click at [207, 248] on div "seats_available , credits_per_seat_max , excluded_from_statistics , learners_un…" at bounding box center [280, 138] width 273 height 2645
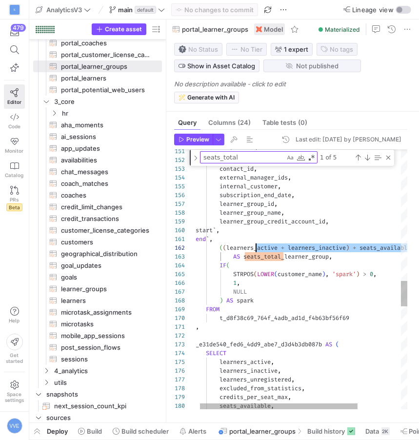
scroll to position [9, 28]
click at [220, 249] on div "seats_available , credits_per_seat_max , excluded_from_statistics , learners_un…" at bounding box center [328, 136] width 273 height 2645
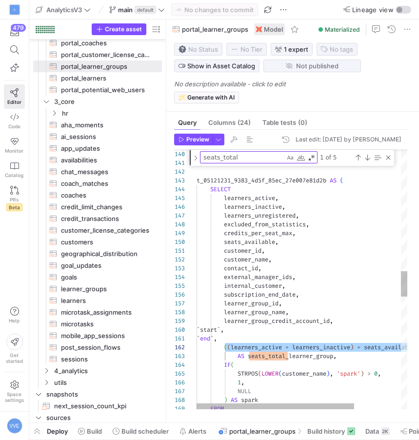
click at [339, 362] on div "( ( learners_active + learners_inactive ) + seats_available ) AS seats_total_le…" at bounding box center [332, 236] width 273 height 2645
drag, startPoint x: 341, startPoint y: 357, endPoint x: 224, endPoint y: 351, distance: 117.1
click at [224, 351] on div "( ( learners_active + learners_inactive ) + seats_available ) AS seats_total_le…" at bounding box center [332, 236] width 273 height 2645
